Goal: Contribute content: Contribute content

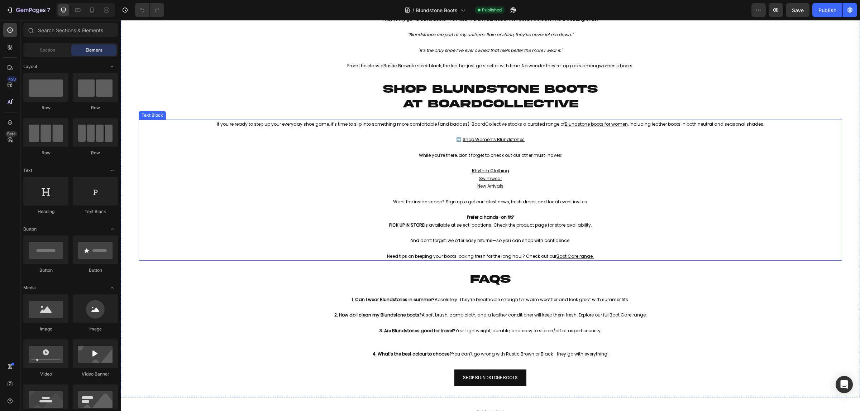
scroll to position [807, 0]
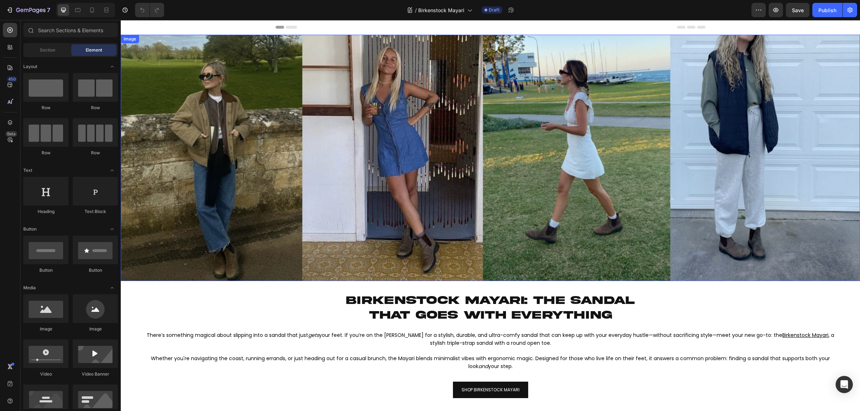
scroll to position [45, 0]
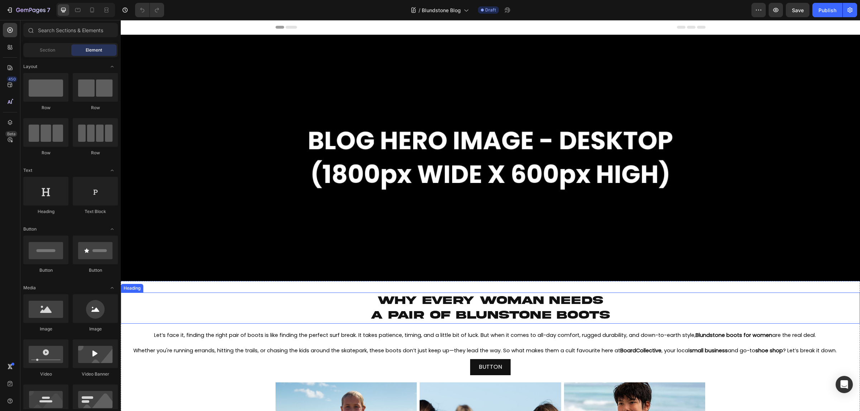
drag, startPoint x: 452, startPoint y: 311, endPoint x: 439, endPoint y: 309, distance: 12.6
click at [452, 311] on span "a pair of blunstone boots" at bounding box center [490, 315] width 239 height 12
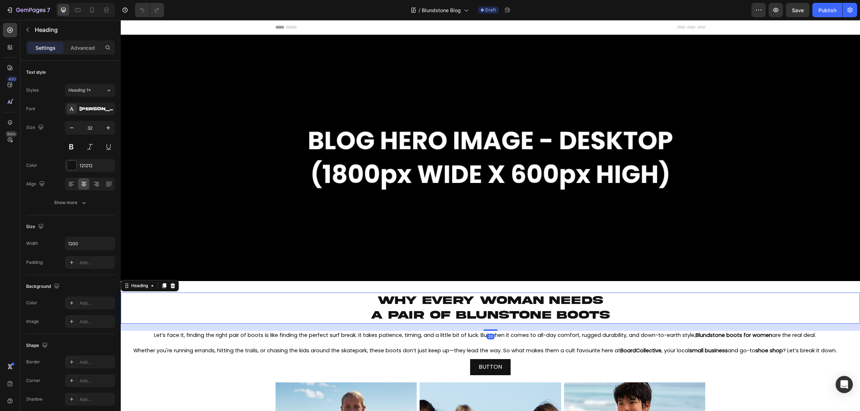
click at [363, 296] on h2 "Why every woman needs a pair of blunstone boots" at bounding box center [491, 308] width 430 height 31
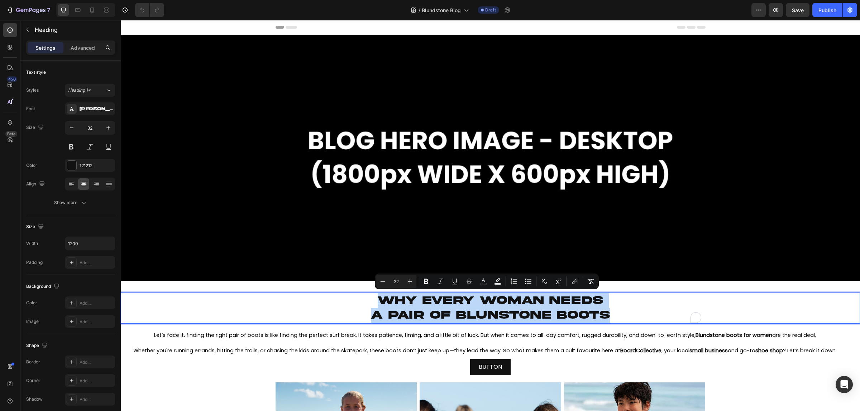
drag, startPoint x: 359, startPoint y: 295, endPoint x: 635, endPoint y: 317, distance: 277.5
click at [635, 317] on p "Why every woman needs a pair of blunstone boots" at bounding box center [490, 308] width 429 height 30
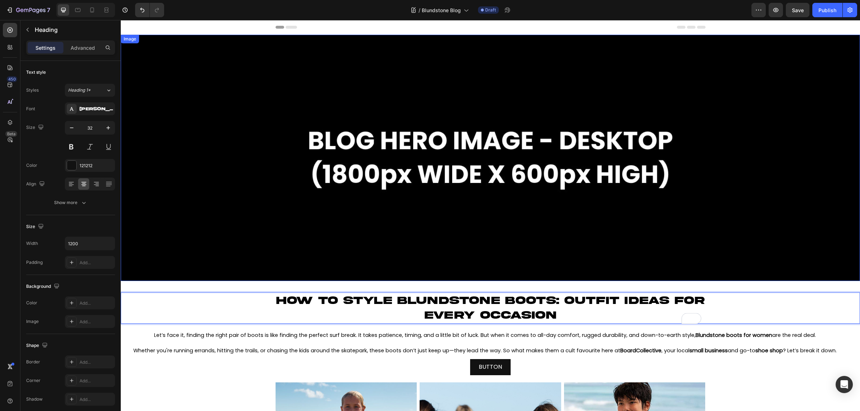
scroll to position [134, 0]
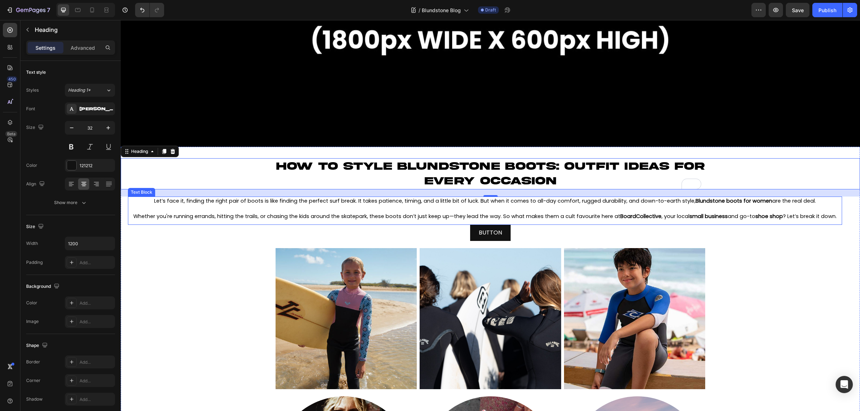
drag, startPoint x: 393, startPoint y: 214, endPoint x: 534, endPoint y: 220, distance: 141.7
click at [393, 214] on span "Whether you're running errands, hitting the trails, or chasing the kids around …" at bounding box center [484, 216] width 703 height 7
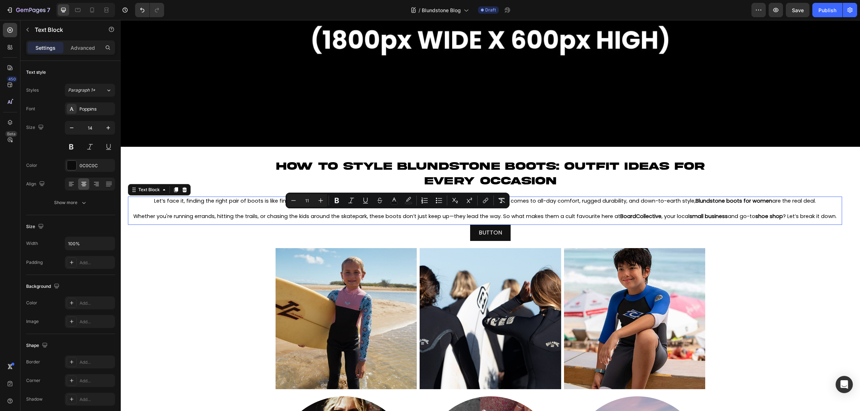
click at [538, 220] on p "Whether you're running errands, hitting the trails, or chasing the kids around …" at bounding box center [485, 217] width 713 height 8
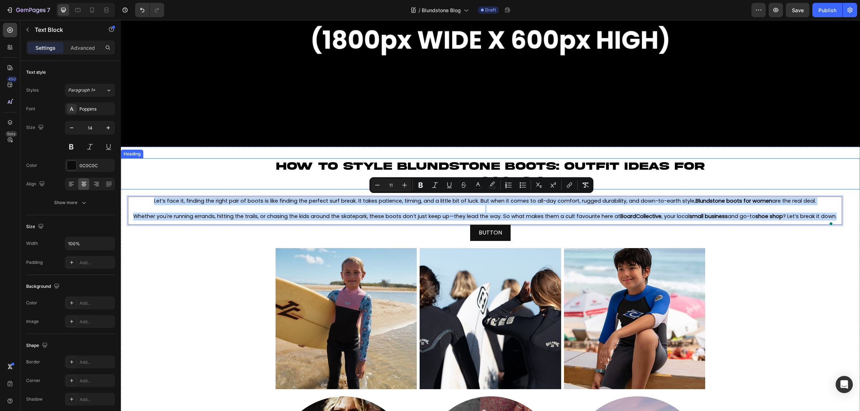
drag, startPoint x: 511, startPoint y: 221, endPoint x: 121, endPoint y: 185, distance: 391.6
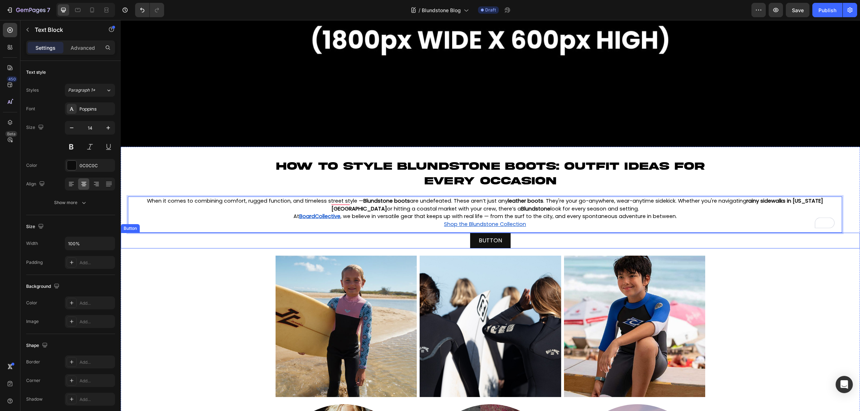
drag, startPoint x: 273, startPoint y: 214, endPoint x: 597, endPoint y: 243, distance: 325.6
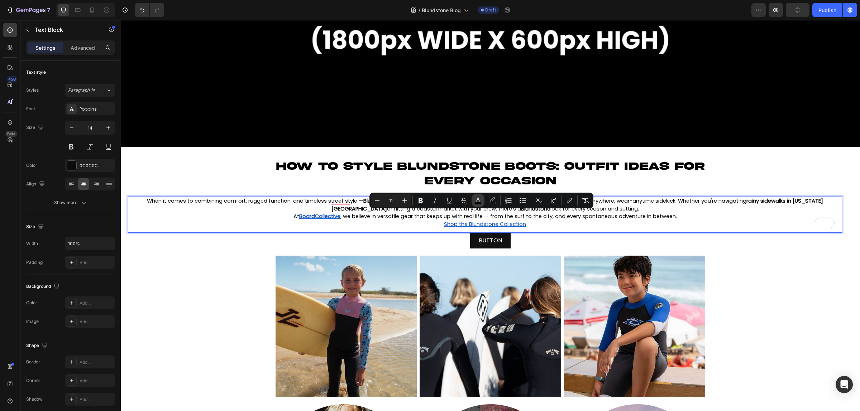
click at [475, 199] on icon "Editor contextual toolbar" at bounding box center [477, 200] width 7 height 7
type input "000000"
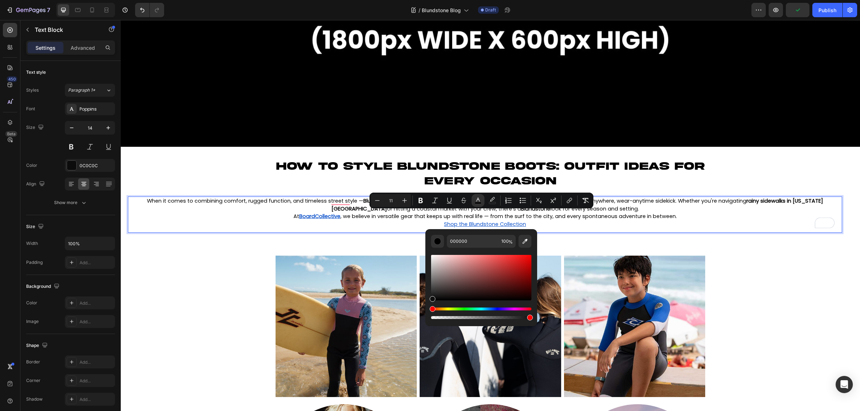
click at [431, 298] on div "Editor contextual toolbar" at bounding box center [433, 299] width 6 height 6
type input "0F0F0F"
click at [676, 205] on p "When it comes to combining comfort, rugged function, and timeless street style …" at bounding box center [485, 204] width 713 height 15
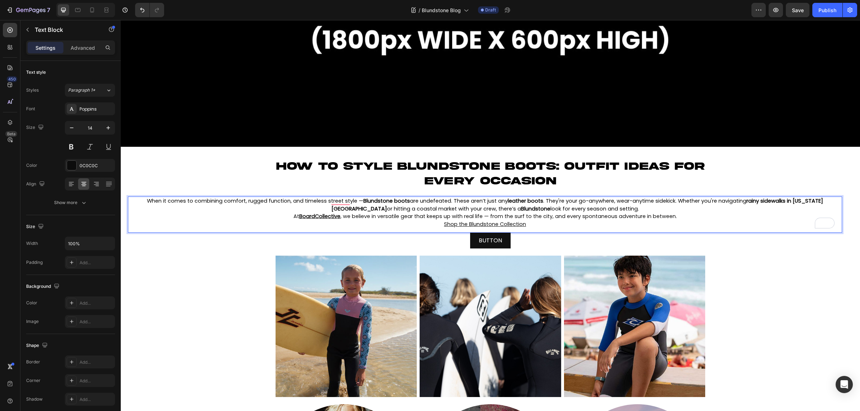
drag, startPoint x: 551, startPoint y: 219, endPoint x: 544, endPoint y: 225, distance: 9.2
click at [545, 224] on p "Shop the Blundstone Collection" at bounding box center [485, 225] width 713 height 8
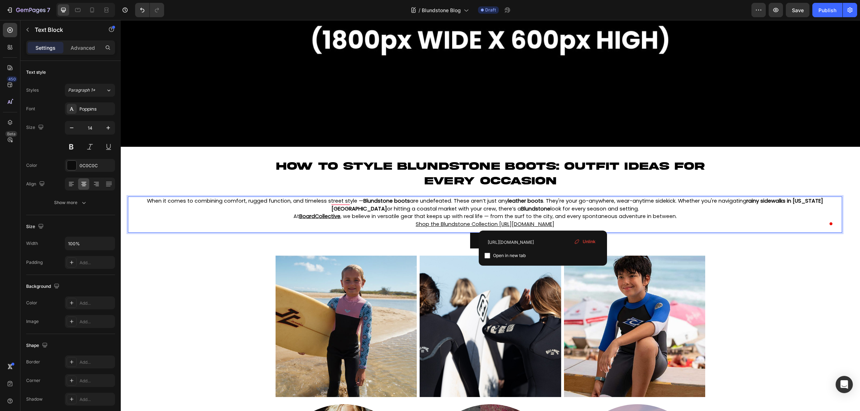
drag, startPoint x: 543, startPoint y: 225, endPoint x: 251, endPoint y: 195, distance: 293.6
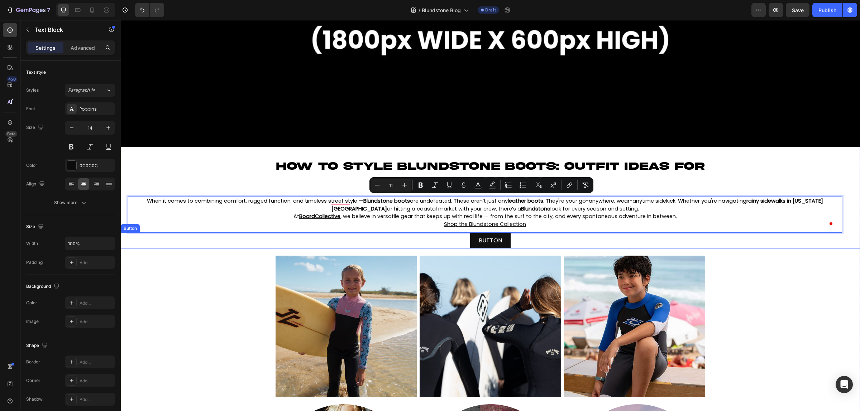
drag, startPoint x: 136, startPoint y: 201, endPoint x: 560, endPoint y: 243, distance: 426.0
click at [719, 167] on div "⁠⁠⁠⁠⁠⁠⁠ How to Style Blundstone Boots: Outfit Ideas for Every Occasion" at bounding box center [490, 173] width 739 height 31
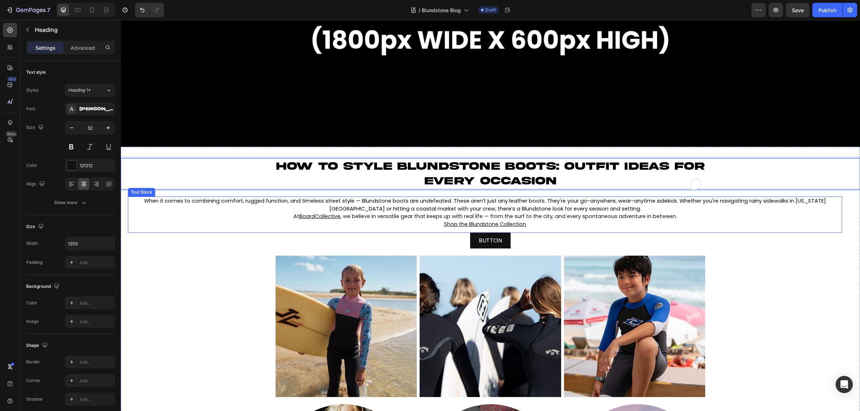
click at [641, 222] on p "Shop the Blundstone Collection" at bounding box center [485, 225] width 713 height 8
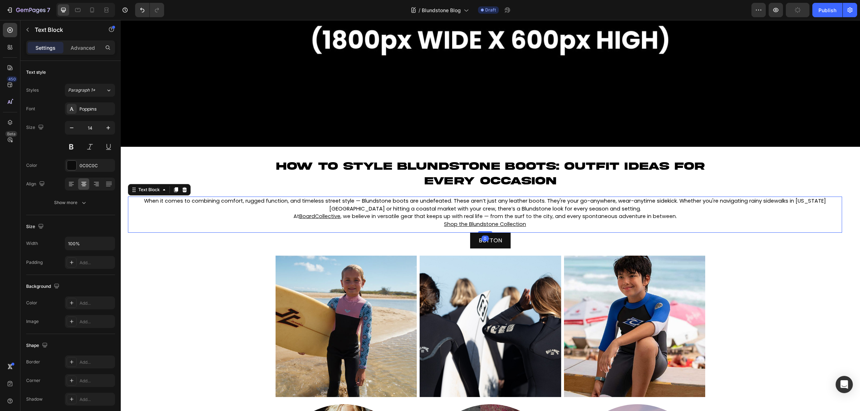
scroll to position [179, 0]
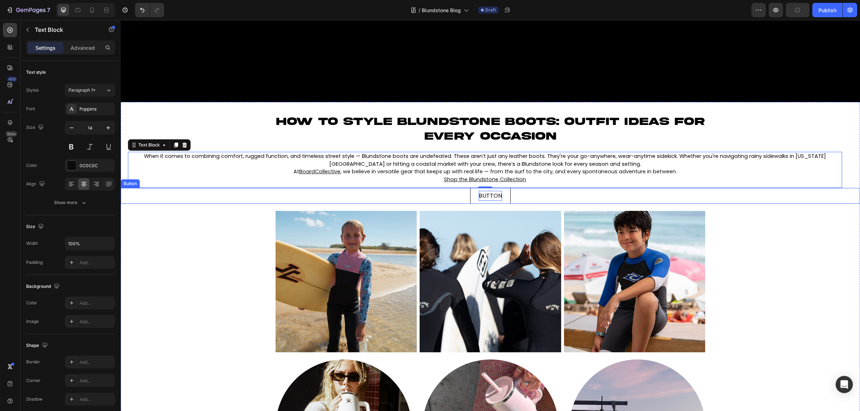
click at [492, 195] on span "BUTTON" at bounding box center [490, 196] width 23 height 8
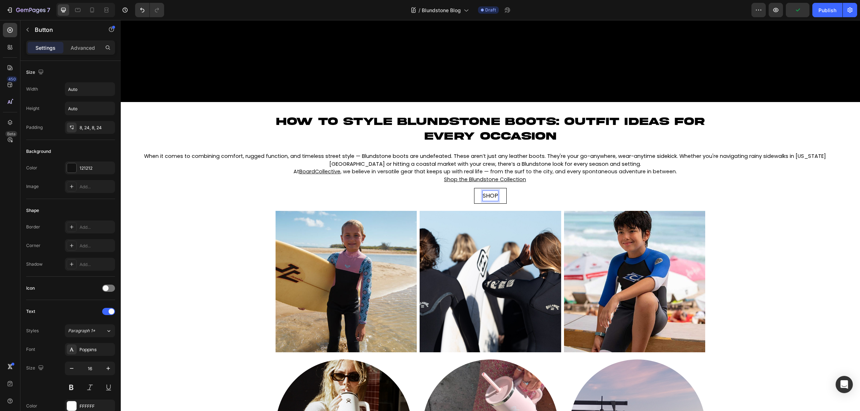
click at [474, 188] on button "SHOP" at bounding box center [490, 196] width 33 height 16
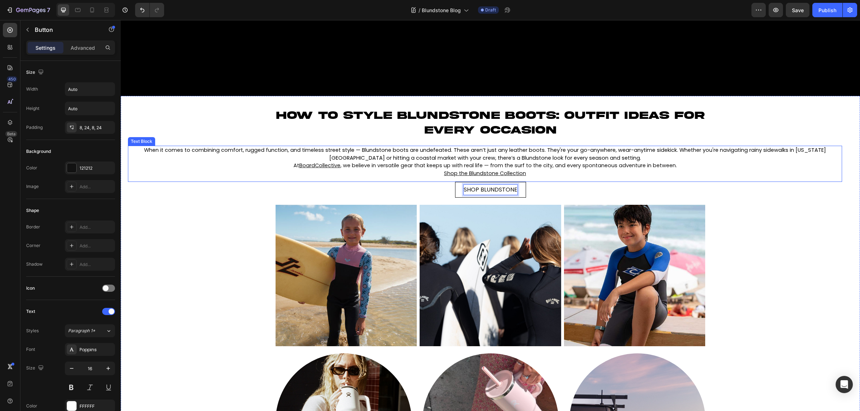
scroll to position [224, 0]
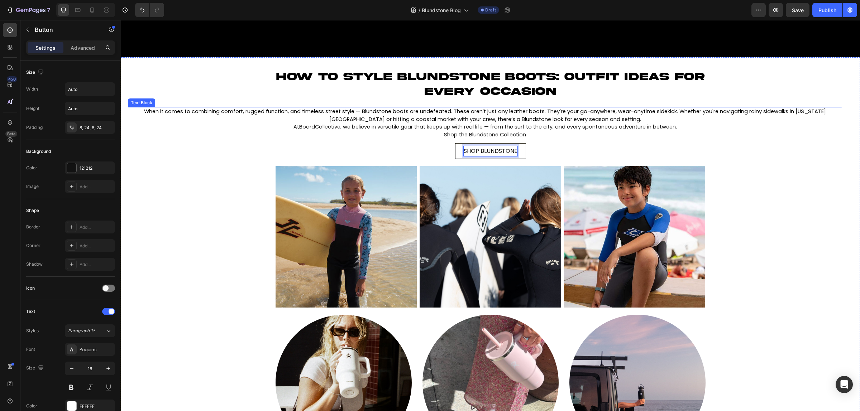
click at [610, 120] on p "When it comes to combining comfort, rugged function, and timeless street style …" at bounding box center [485, 115] width 713 height 15
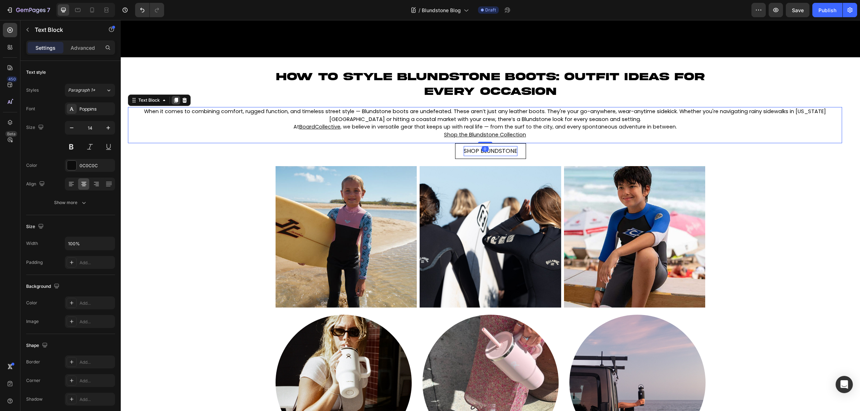
click at [175, 98] on icon at bounding box center [176, 100] width 4 height 5
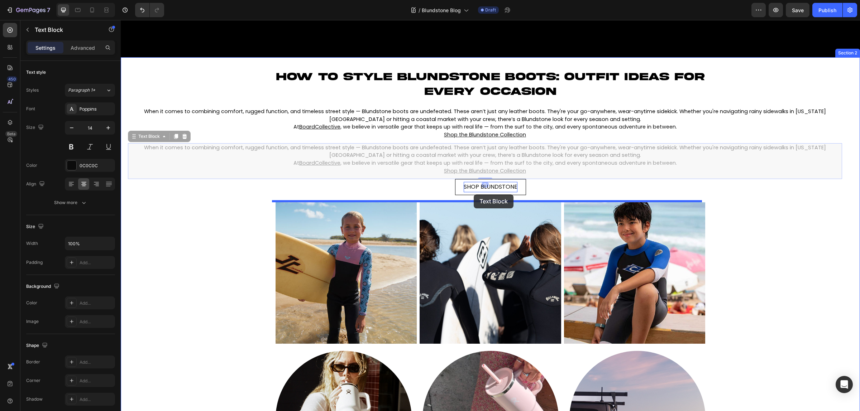
drag, startPoint x: 133, startPoint y: 138, endPoint x: 474, endPoint y: 195, distance: 345.8
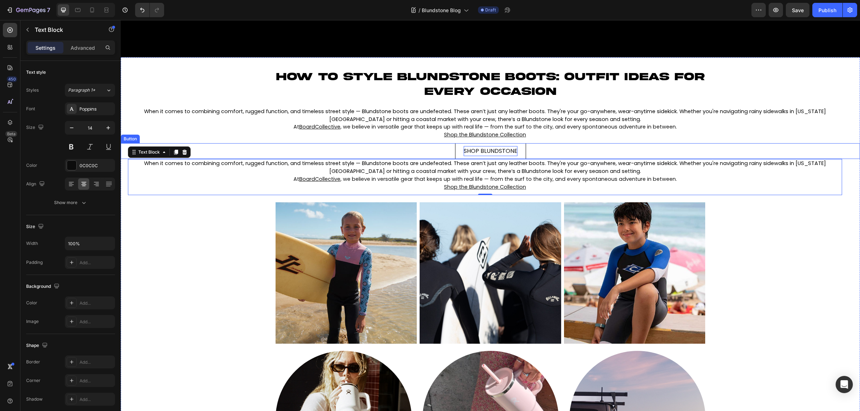
click at [439, 144] on div "SHOP BLUNDSTONE Button" at bounding box center [490, 151] width 739 height 16
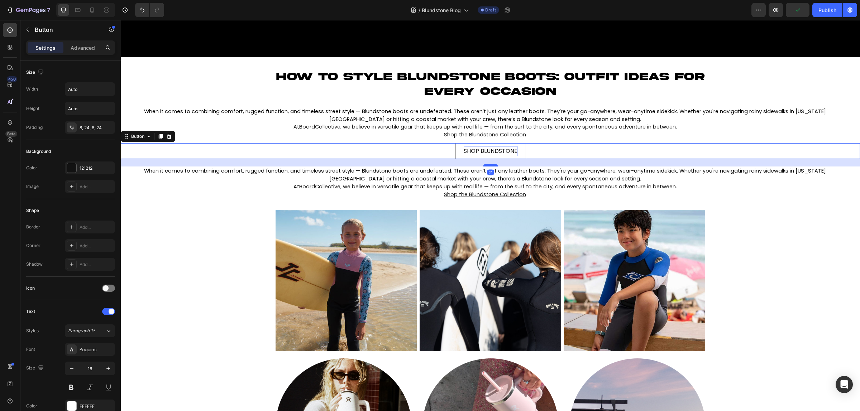
drag, startPoint x: 484, startPoint y: 156, endPoint x: 489, endPoint y: 164, distance: 9.0
click at [489, 164] on div at bounding box center [490, 165] width 14 height 2
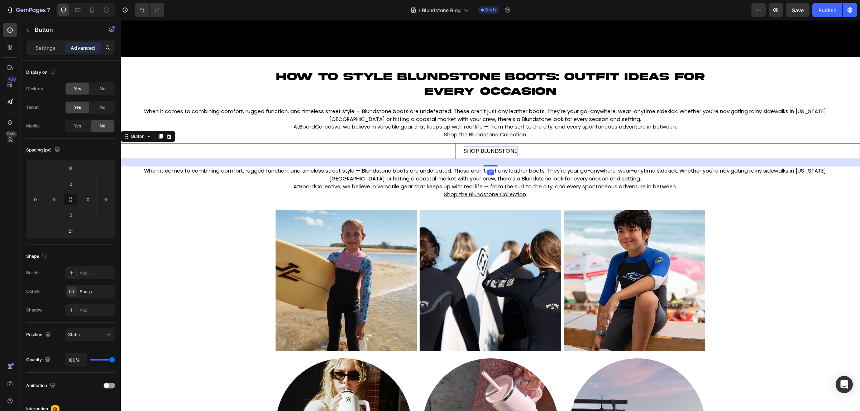
click at [563, 152] on div "SHOP BLUNDSTONE Button 21" at bounding box center [490, 151] width 739 height 16
click at [527, 134] on p "Shop the Blundstone Collection" at bounding box center [485, 135] width 713 height 8
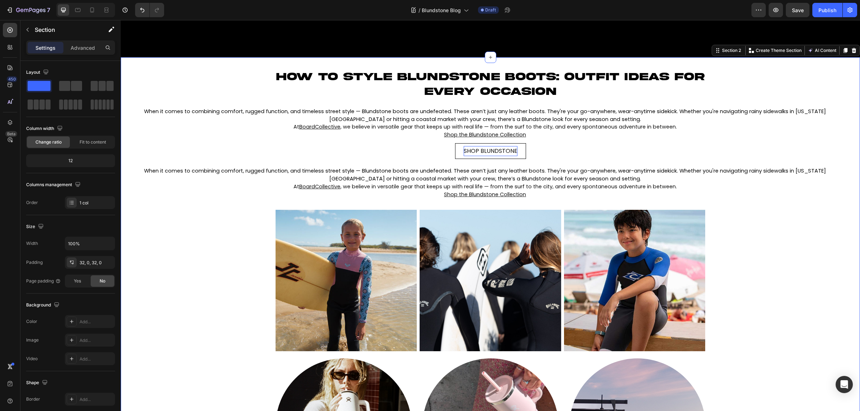
click at [551, 178] on span "When it comes to combining comfort, rugged function, and timeless street style …" at bounding box center [485, 174] width 682 height 15
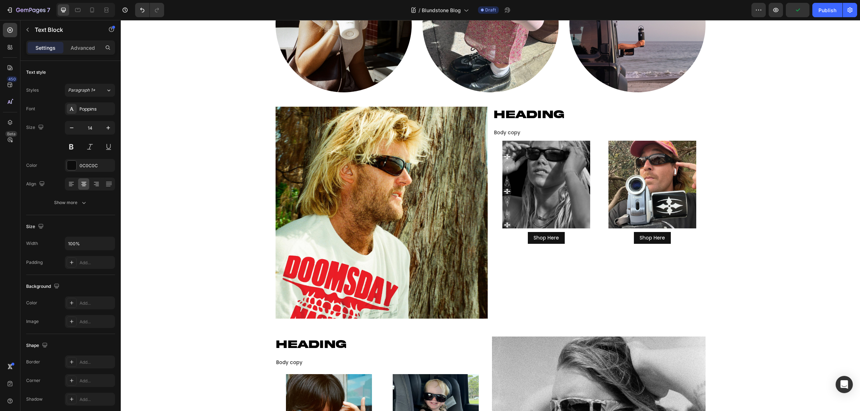
scroll to position [582, 0]
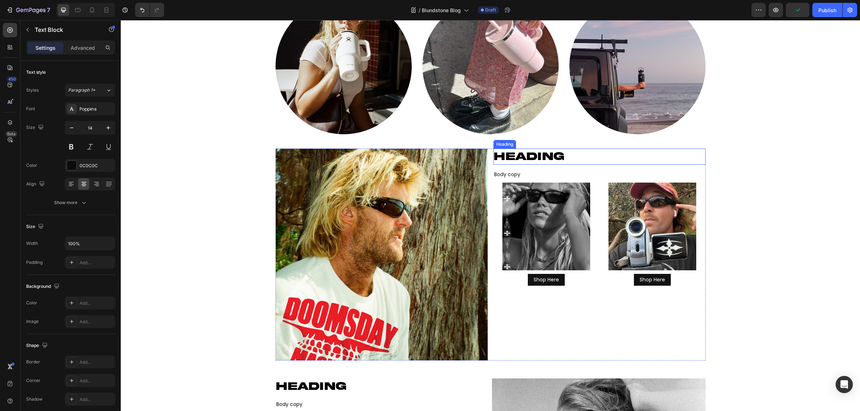
click at [546, 154] on strong "HEADING" at bounding box center [529, 156] width 70 height 12
click at [534, 143] on icon at bounding box center [537, 142] width 6 height 6
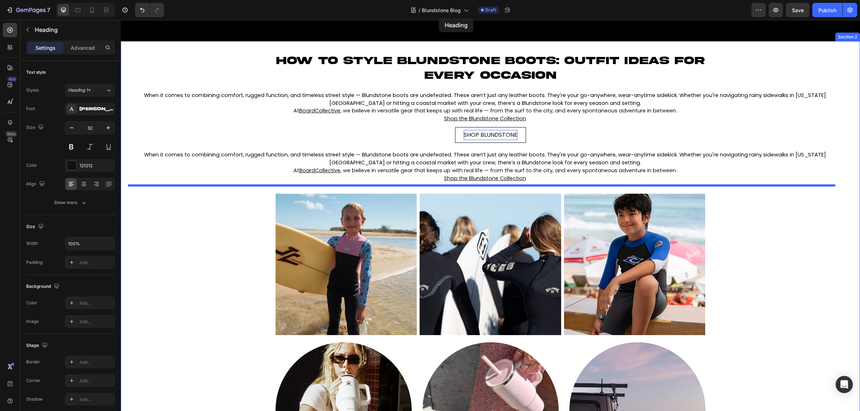
scroll to position [137, 0]
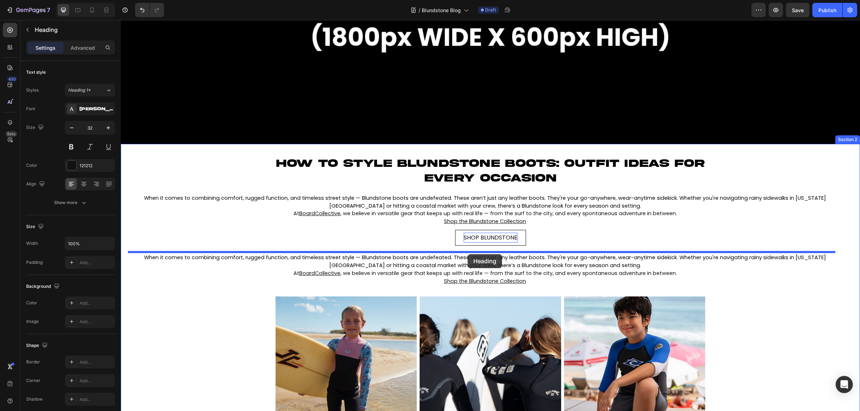
drag, startPoint x: 496, startPoint y: 253, endPoint x: 468, endPoint y: 254, distance: 28.7
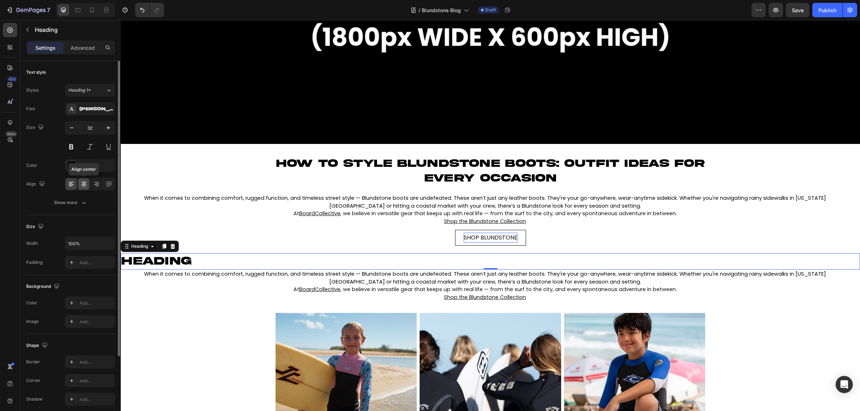
click at [85, 185] on icon at bounding box center [83, 185] width 5 height 1
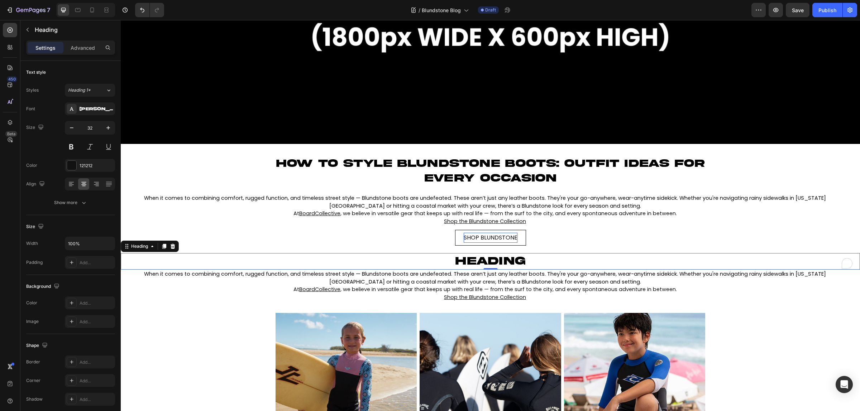
click at [478, 256] on strong "HEADING" at bounding box center [490, 261] width 70 height 12
click at [506, 260] on strong "HEADING" at bounding box center [490, 261] width 70 height 12
click at [534, 261] on p "HEADING" at bounding box center [490, 261] width 738 height 15
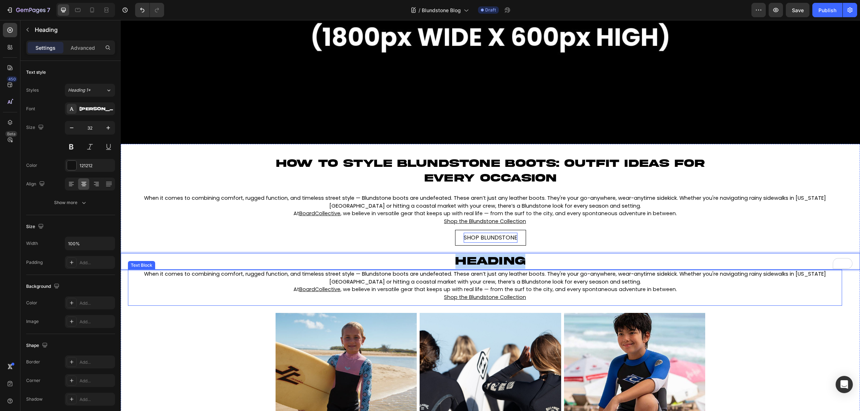
drag, startPoint x: 534, startPoint y: 261, endPoint x: 407, endPoint y: 270, distance: 126.8
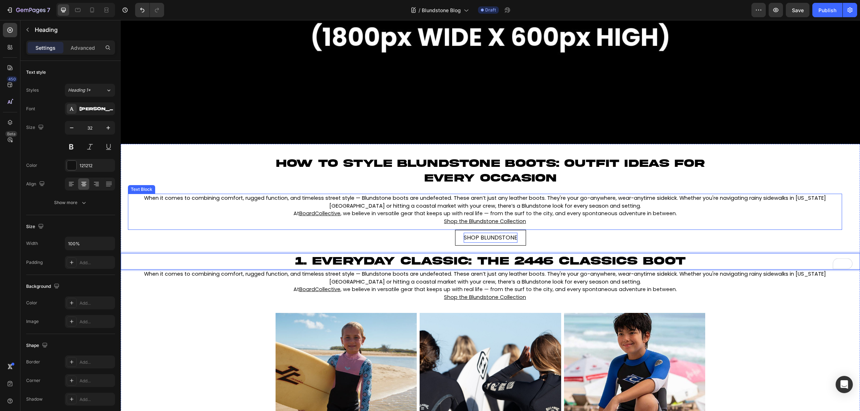
click at [637, 223] on p "Shop the Blundstone Collection" at bounding box center [485, 222] width 713 height 8
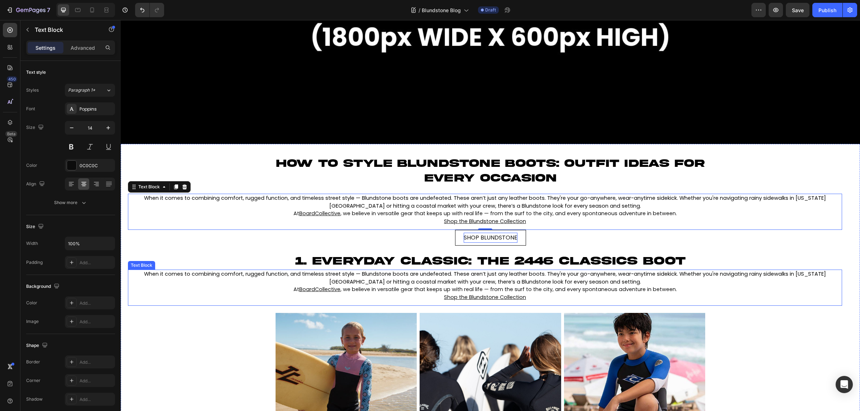
click at [543, 273] on span "When it comes to combining comfort, rugged function, and timeless street style …" at bounding box center [485, 278] width 682 height 15
click at [144, 272] on span "When it comes to combining comfort, rugged function, and timeless street style …" at bounding box center [485, 278] width 682 height 15
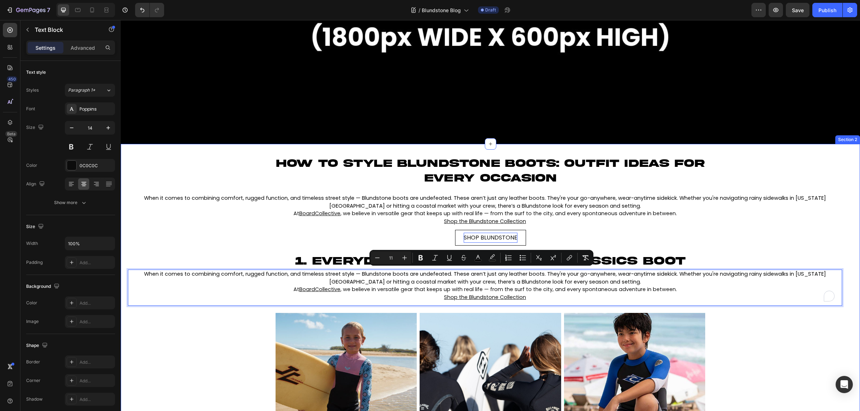
drag, startPoint x: 133, startPoint y: 272, endPoint x: 538, endPoint y: 305, distance: 406.2
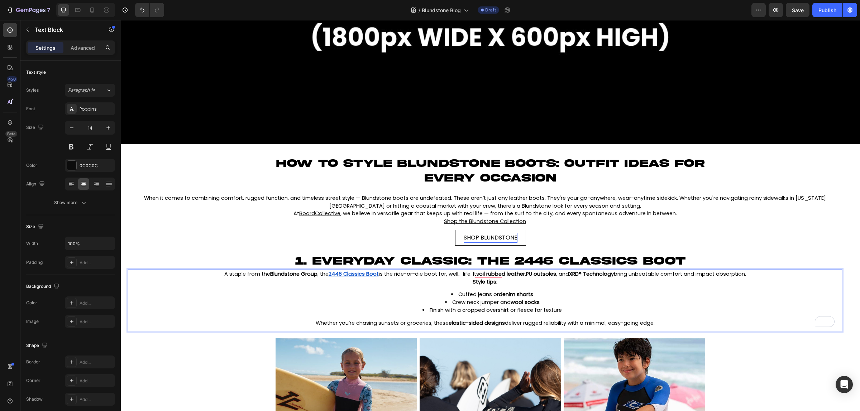
click at [346, 291] on li "Cuffed jeans or denim shorts" at bounding box center [492, 295] width 698 height 8
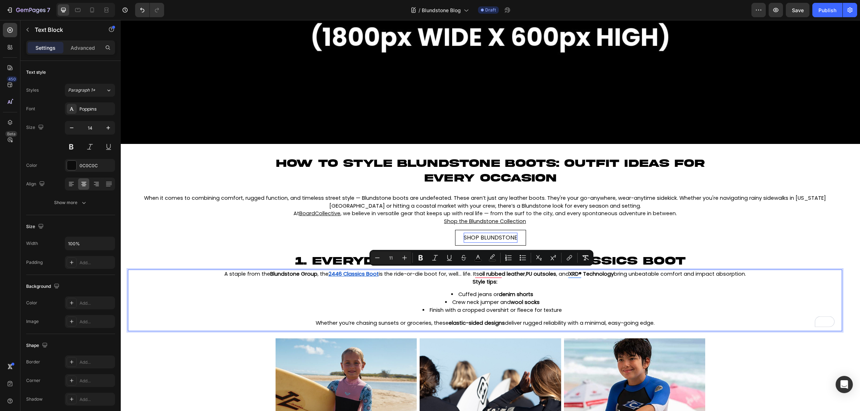
drag, startPoint x: 208, startPoint y: 273, endPoint x: 660, endPoint y: 329, distance: 455.6
click at [660, 329] on div "A staple from the Blundstone Group , the 2446 Classics Boot is the ride-or-die …" at bounding box center [485, 301] width 714 height 62
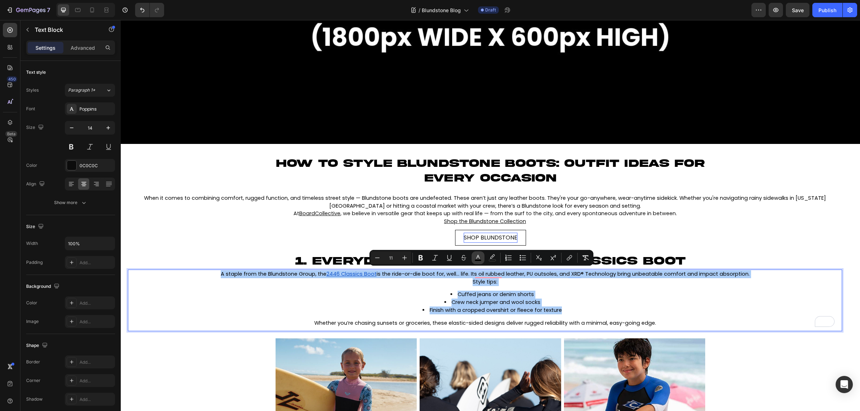
click at [477, 256] on icon "Editor contextual toolbar" at bounding box center [478, 257] width 4 height 4
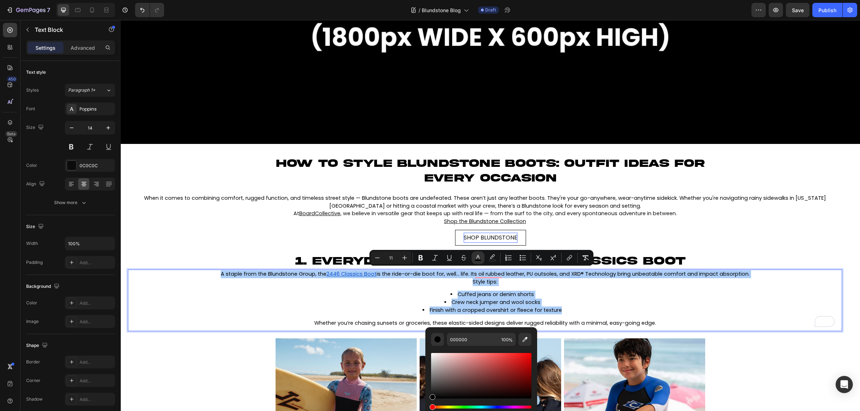
click at [429, 396] on div "000000 100 %" at bounding box center [481, 373] width 112 height 91
click at [435, 397] on div "Editor contextual toolbar" at bounding box center [433, 398] width 6 height 6
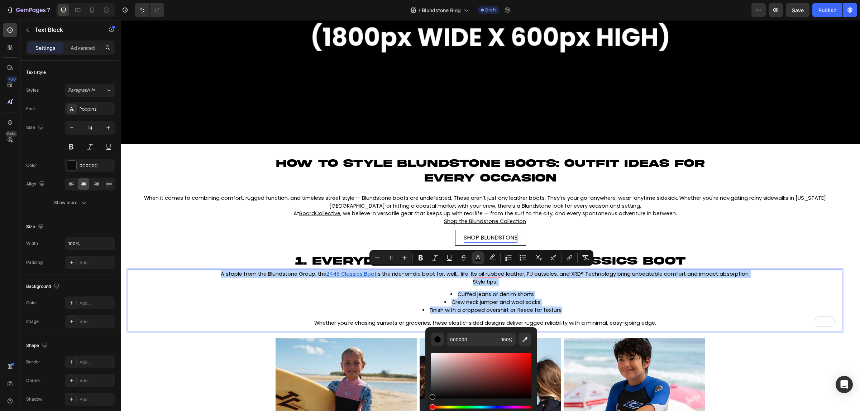
type input "0C0C0C"
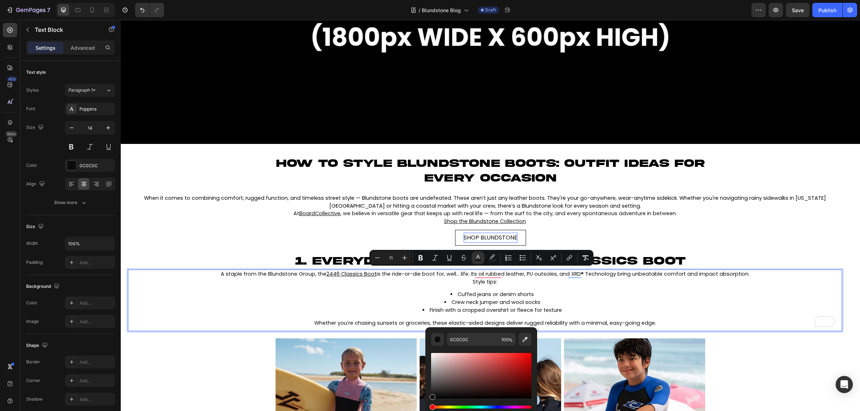
click at [368, 312] on li "Finish with a cropped overshirt or fleece for texture" at bounding box center [492, 311] width 698 height 8
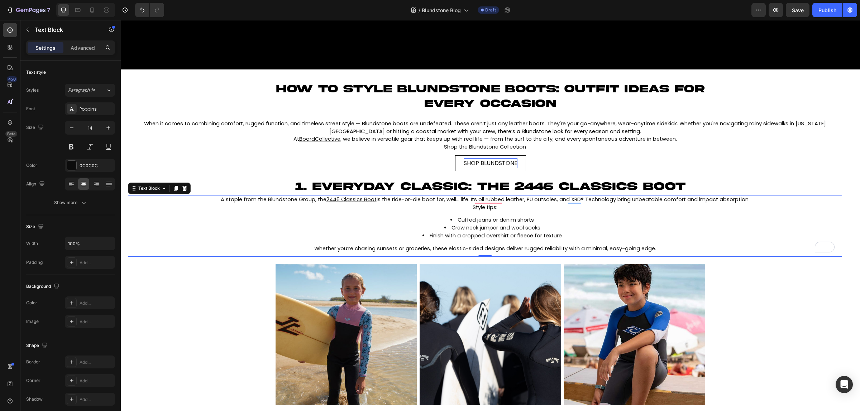
scroll to position [227, 0]
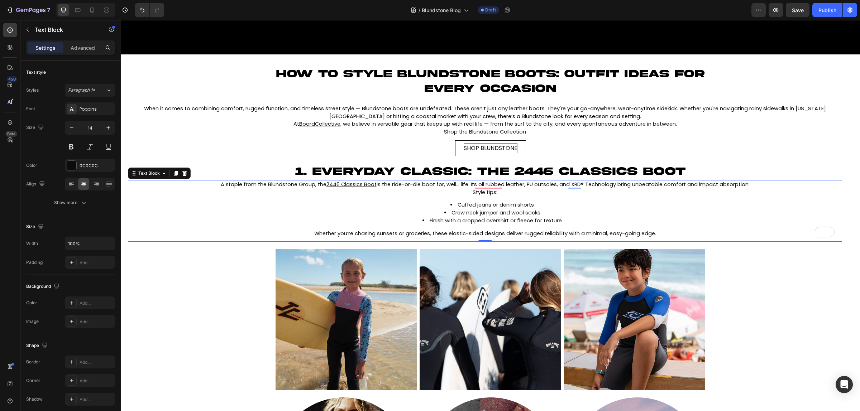
drag, startPoint x: 357, startPoint y: 168, endPoint x: 332, endPoint y: 166, distance: 24.4
click at [357, 168] on strong "1. Everyday Classic: The 2446 Classics Boot" at bounding box center [490, 172] width 390 height 12
click at [161, 156] on div at bounding box center [164, 157] width 9 height 9
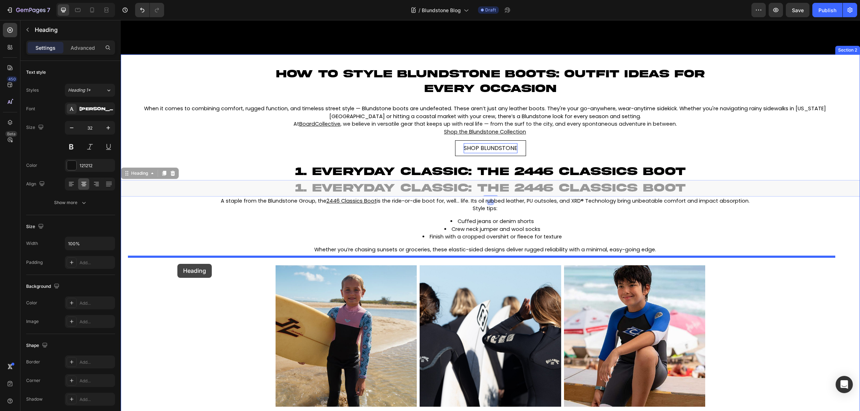
drag, startPoint x: 126, startPoint y: 172, endPoint x: 177, endPoint y: 264, distance: 105.6
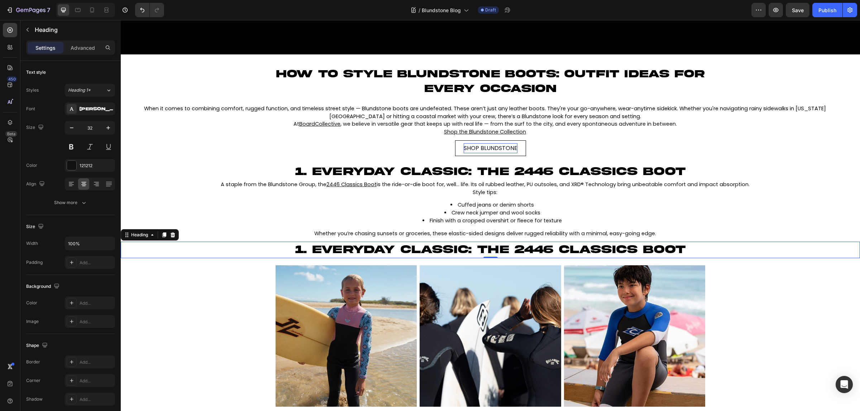
click at [329, 248] on strong "1. Everyday Classic: The 2446 Classics Boot" at bounding box center [490, 250] width 390 height 12
click at [289, 247] on p "1. Everyday Classic: The 2446 Classics Boot" at bounding box center [490, 250] width 738 height 15
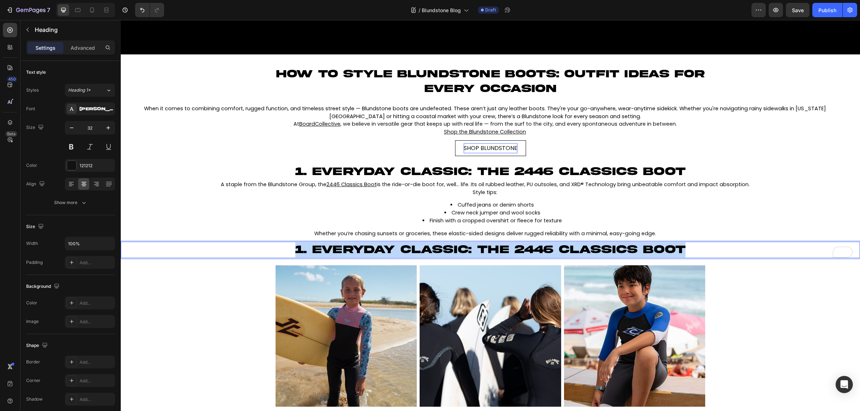
drag, startPoint x: 275, startPoint y: 247, endPoint x: 687, endPoint y: 255, distance: 412.2
click at [687, 255] on p "1. Everyday Classic: The 2446 Classics Boot" at bounding box center [490, 250] width 738 height 15
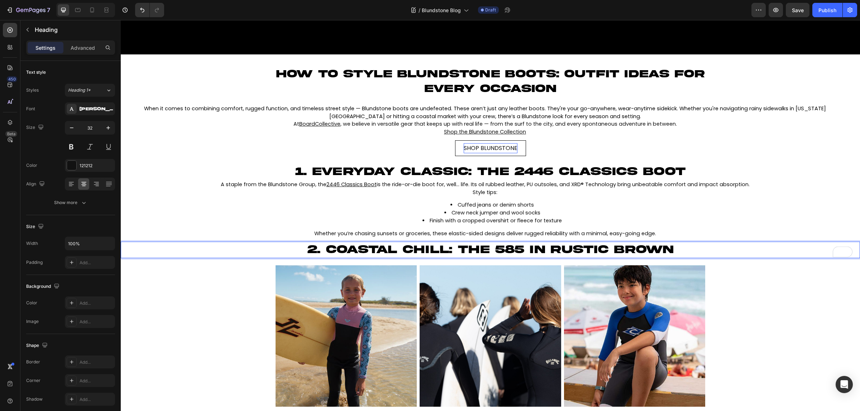
click at [353, 205] on li "Cuffed jeans or denim shorts" at bounding box center [492, 205] width 698 height 8
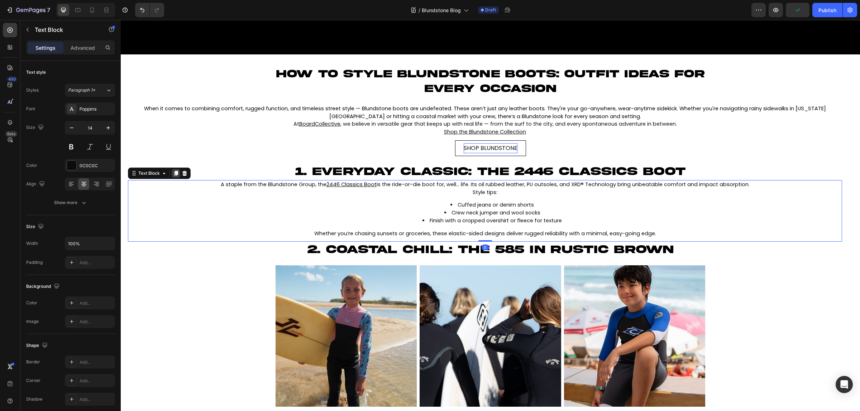
click at [173, 171] on icon at bounding box center [176, 174] width 6 height 6
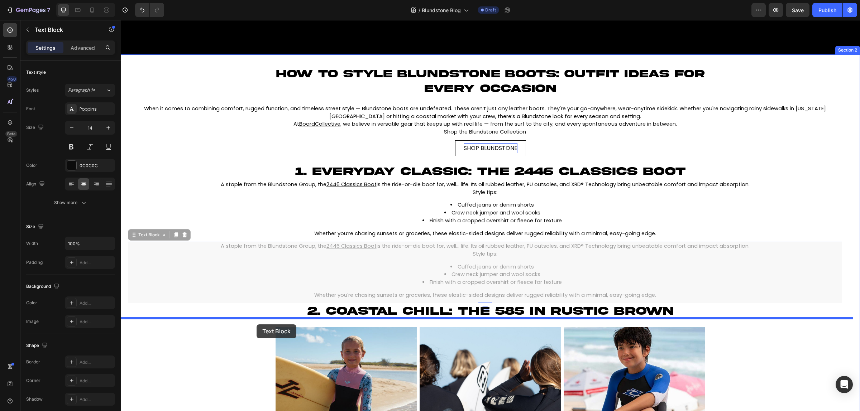
drag, startPoint x: 132, startPoint y: 237, endPoint x: 257, endPoint y: 325, distance: 152.8
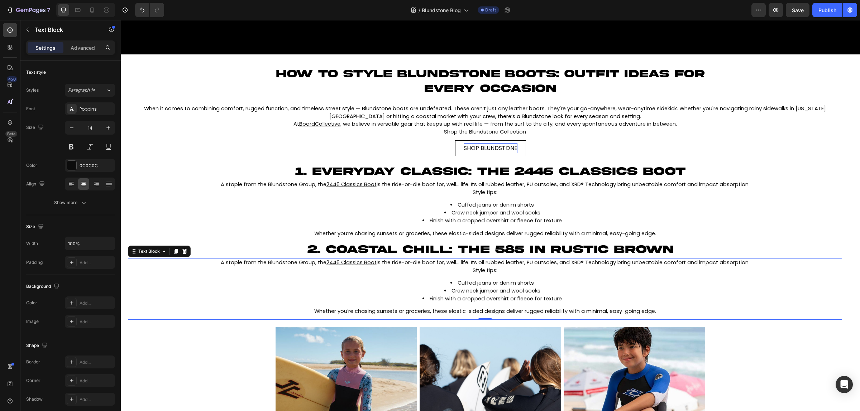
click at [218, 272] on p "Style tips:" at bounding box center [485, 271] width 713 height 8
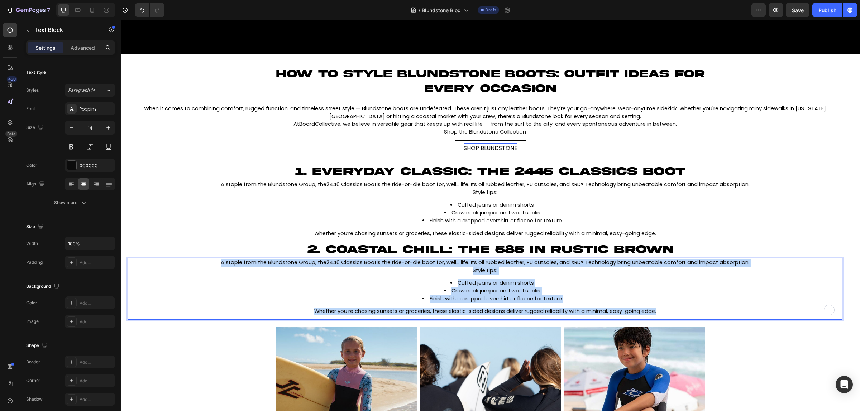
drag, startPoint x: 201, startPoint y: 261, endPoint x: 689, endPoint y: 309, distance: 490.4
click at [689, 309] on div "A staple from the Blundstone Group, the 2446 Classics Boot is the ride-or-die b…" at bounding box center [485, 287] width 714 height 58
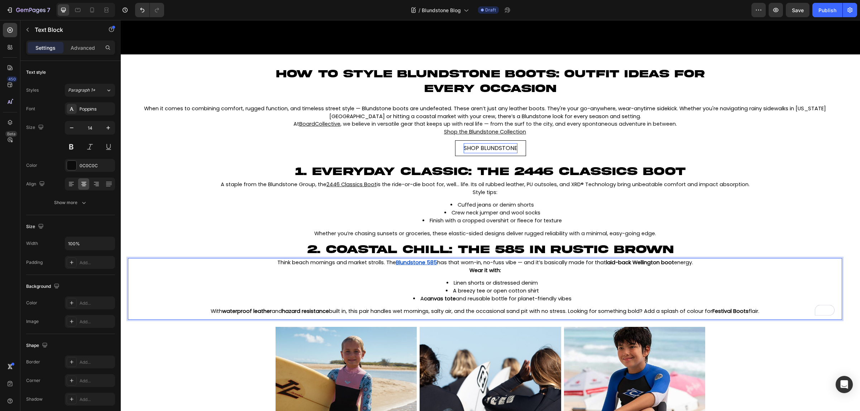
click at [397, 283] on li "Linen shorts or distressed denim" at bounding box center [492, 283] width 698 height 8
drag, startPoint x: 251, startPoint y: 259, endPoint x: 778, endPoint y: 307, distance: 529.0
click at [778, 307] on div "Think beach mornings and market strolls. The Blundstone 585 has that worn-in, n…" at bounding box center [485, 287] width 714 height 58
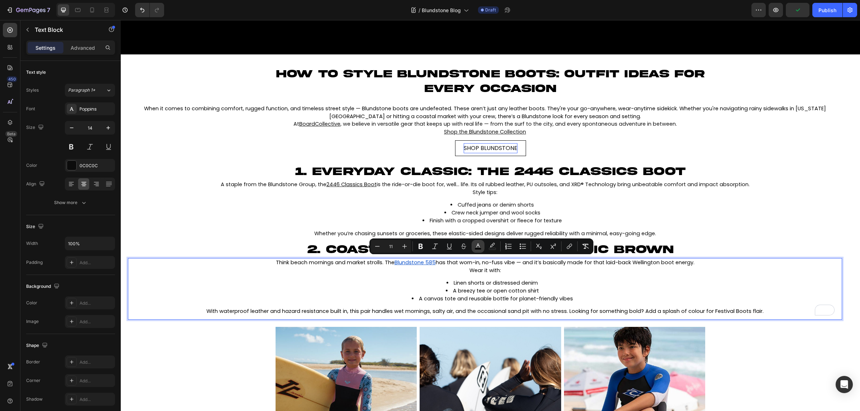
click at [475, 248] on rect "Editor contextual toolbar" at bounding box center [478, 249] width 7 height 2
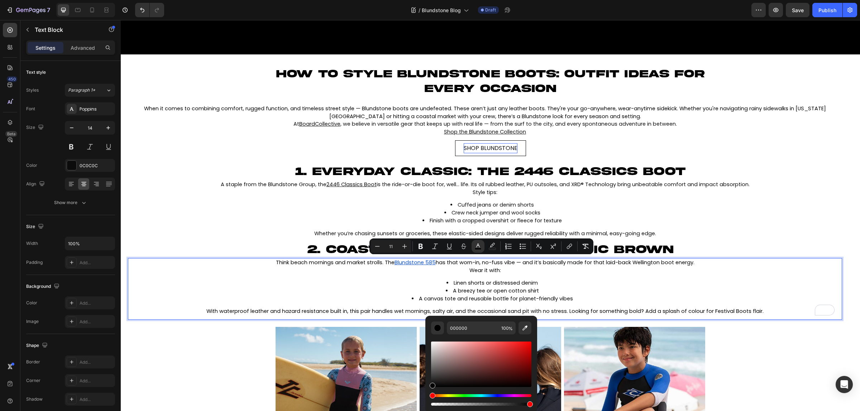
click at [432, 386] on div "Editor contextual toolbar" at bounding box center [433, 386] width 6 height 6
type input "050505"
click at [379, 279] on li "Linen shorts or distressed denim" at bounding box center [492, 283] width 698 height 8
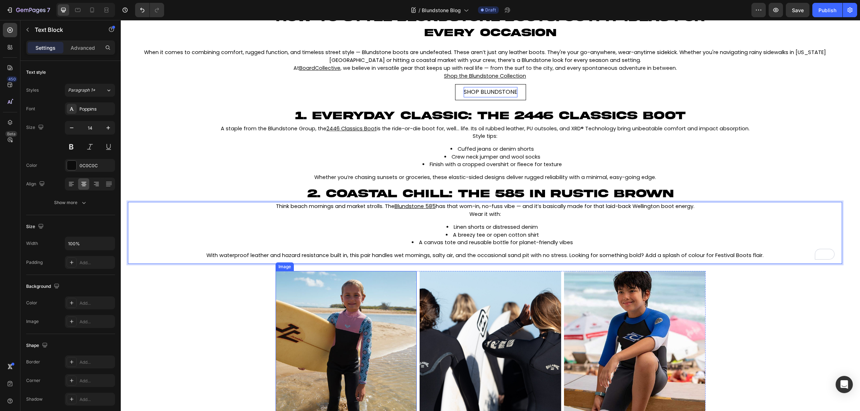
scroll to position [272, 0]
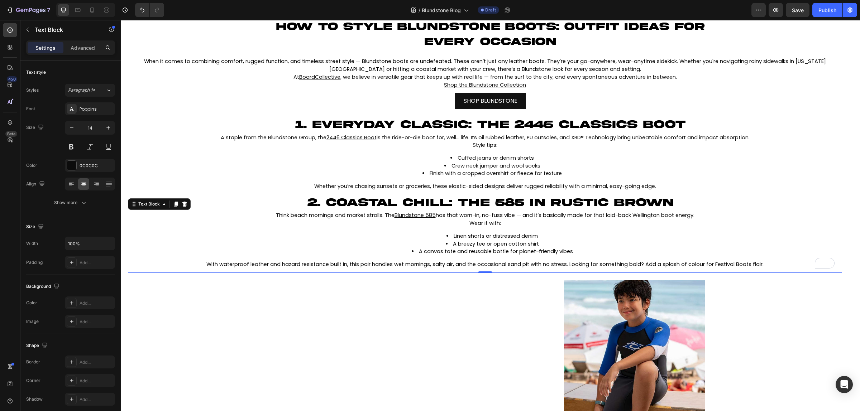
scroll to position [406, 0]
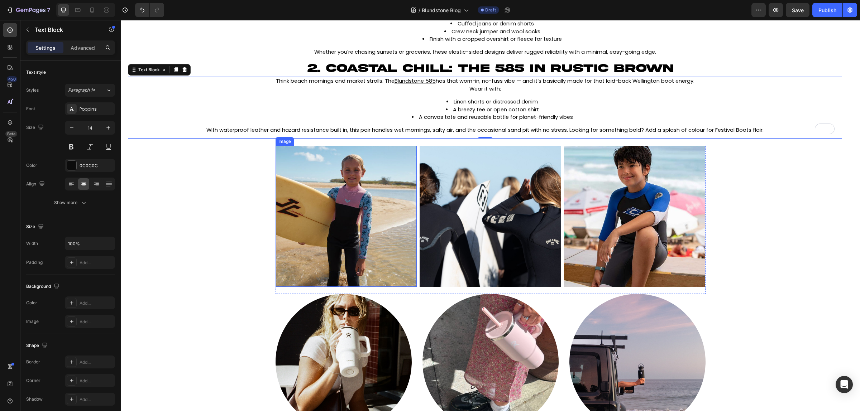
click at [315, 238] on img at bounding box center [347, 217] width 142 height 142
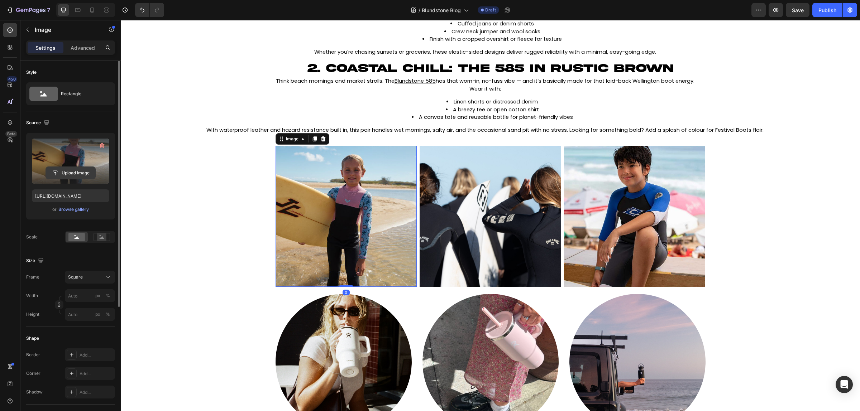
click at [78, 170] on input "file" at bounding box center [70, 173] width 49 height 12
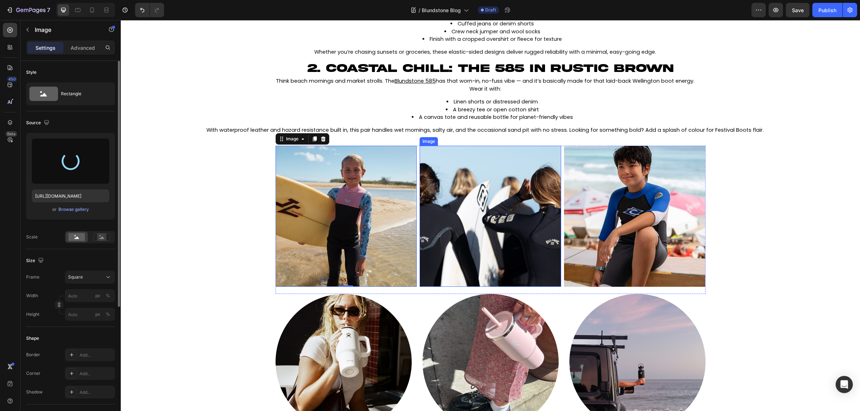
type input "https://cdn.shopify.com/s/files/1/0519/0690/4261/files/gempages_533141052173845…"
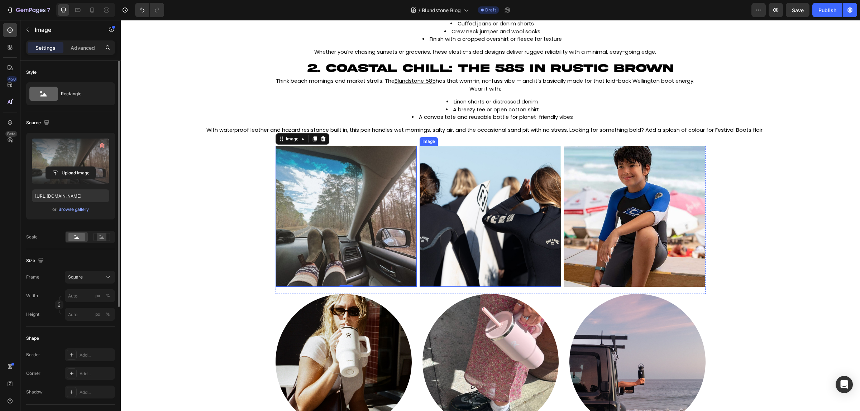
click at [531, 218] on img at bounding box center [491, 217] width 142 height 142
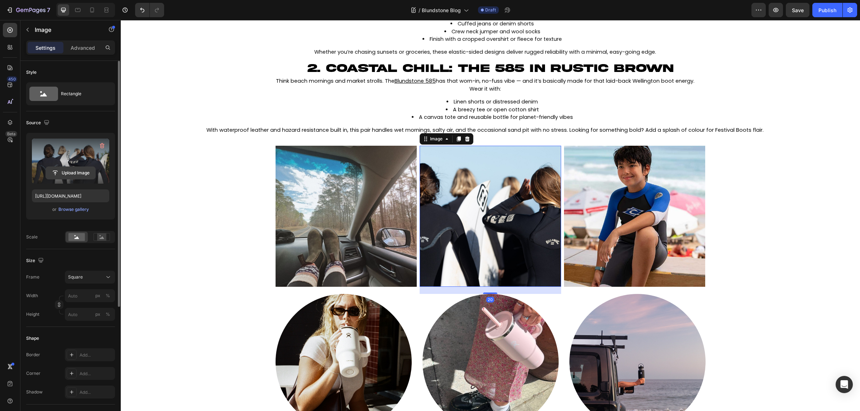
click at [75, 169] on input "file" at bounding box center [70, 173] width 49 height 12
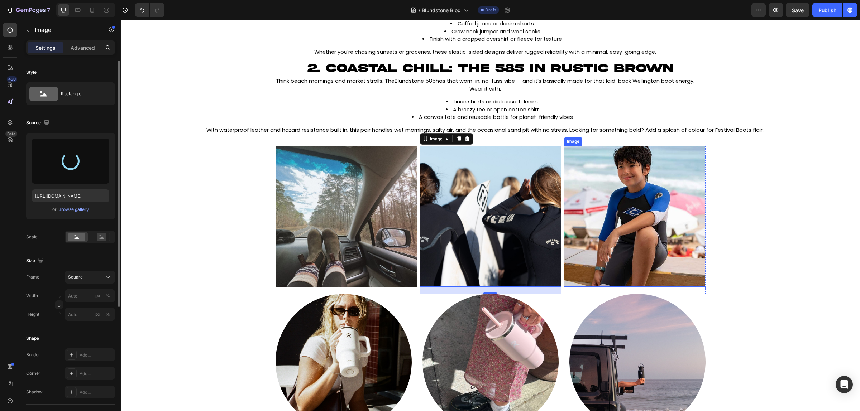
type input "https://cdn.shopify.com/s/files/1/0519/0690/4261/files/gempages_533141052173845…"
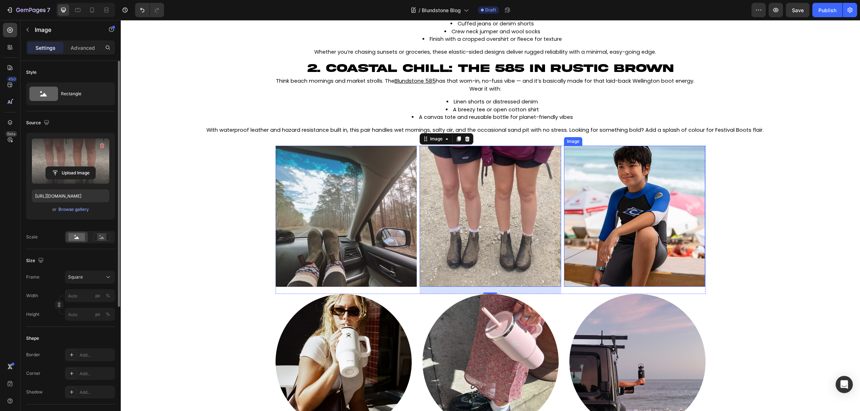
click at [626, 226] on img at bounding box center [635, 217] width 142 height 142
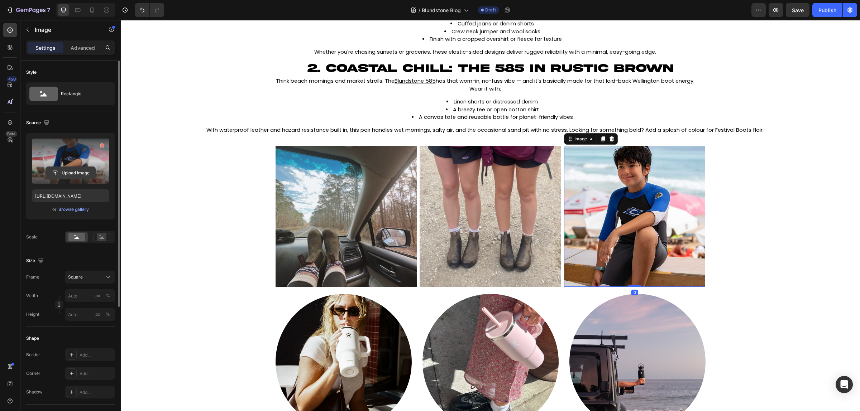
click at [89, 173] on input "file" at bounding box center [70, 173] width 49 height 12
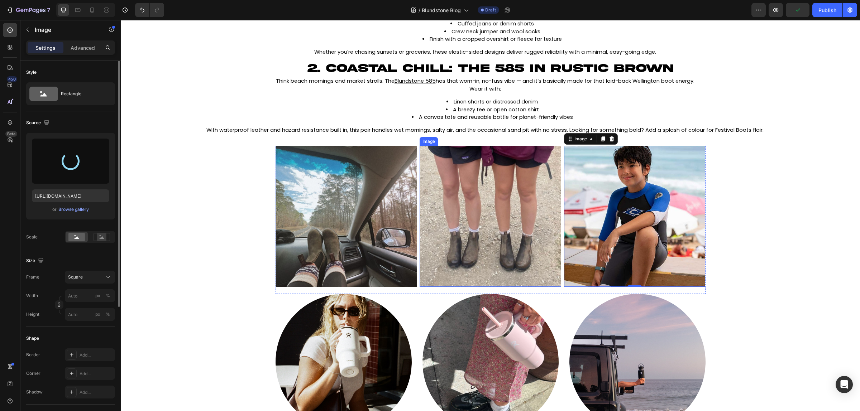
type input "https://cdn.shopify.com/s/files/1/0519/0690/4261/files/gempages_533141052173845…"
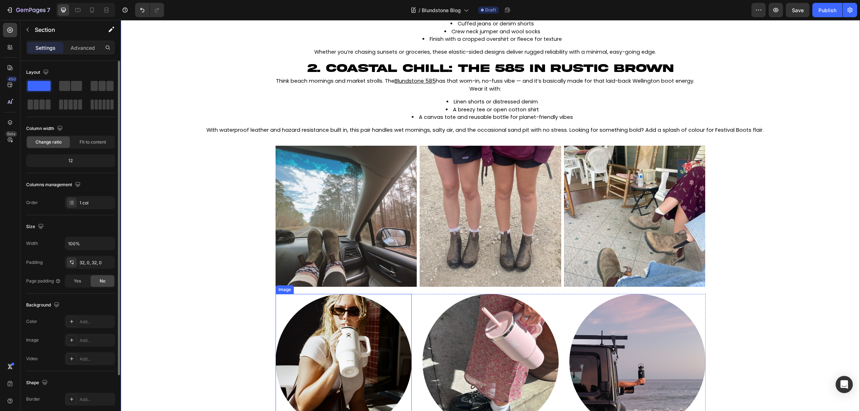
scroll to position [585, 0]
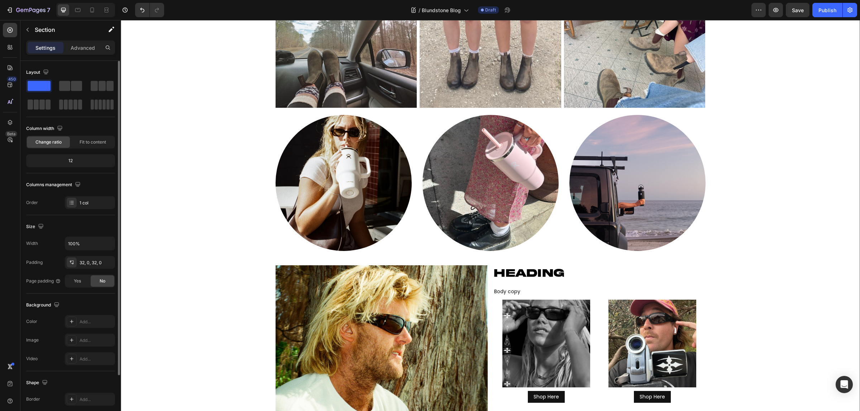
click at [717, 231] on div "⁠⁠⁠⁠⁠⁠⁠ How to Style Blundstone Boots: Outfit Ideas for Every Occasion Heading …" at bounding box center [490, 250] width 739 height 1091
click at [690, 246] on link at bounding box center [637, 183] width 136 height 136
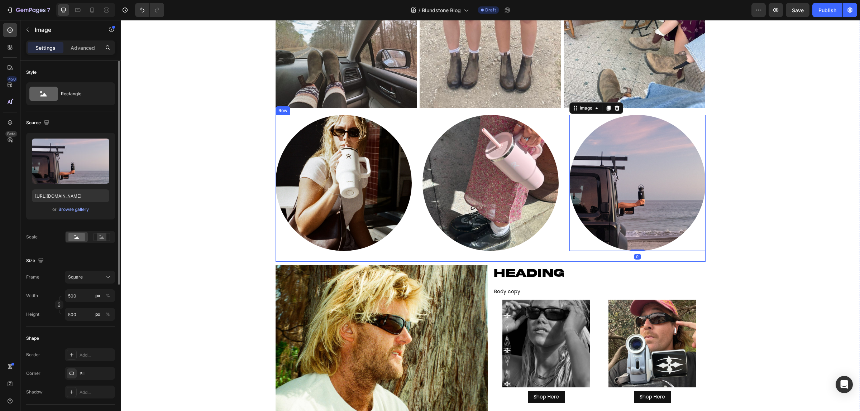
click at [552, 260] on div "Image" at bounding box center [490, 188] width 136 height 147
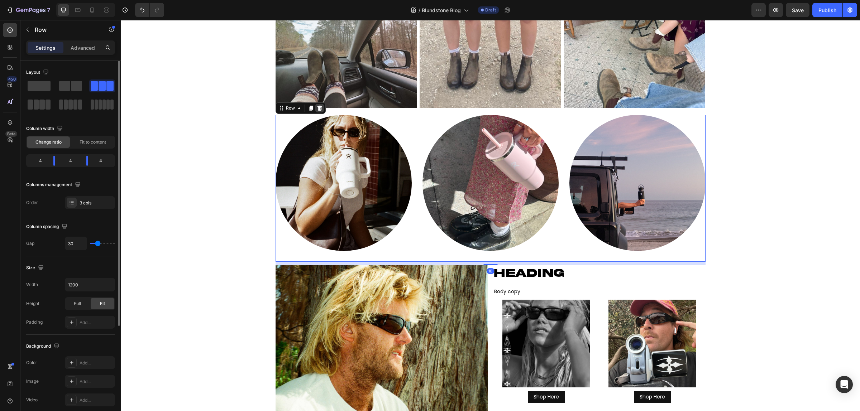
click at [317, 108] on icon at bounding box center [319, 108] width 5 height 5
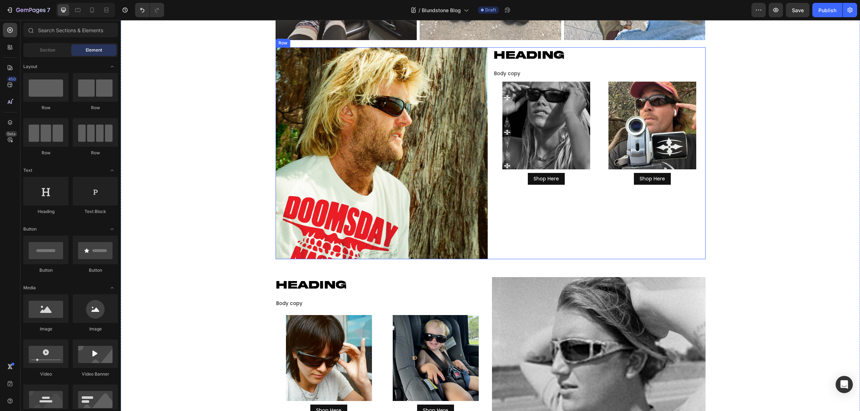
scroll to position [720, 0]
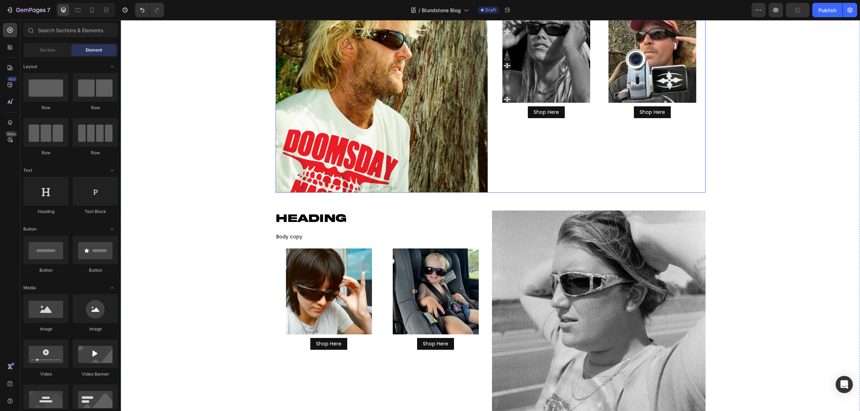
click at [521, 186] on div "HEADING Heading HEADING Heading Body copy Text Block Image Shop Here Button Ima…" at bounding box center [599, 87] width 212 height 212
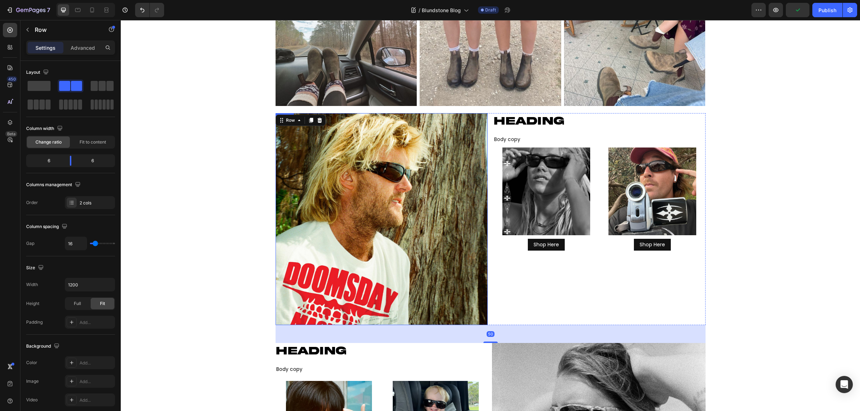
scroll to position [585, 0]
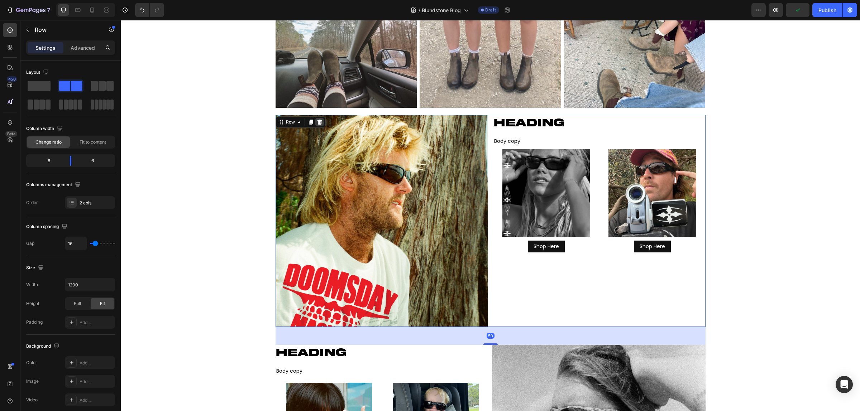
click at [317, 122] on icon at bounding box center [319, 122] width 5 height 5
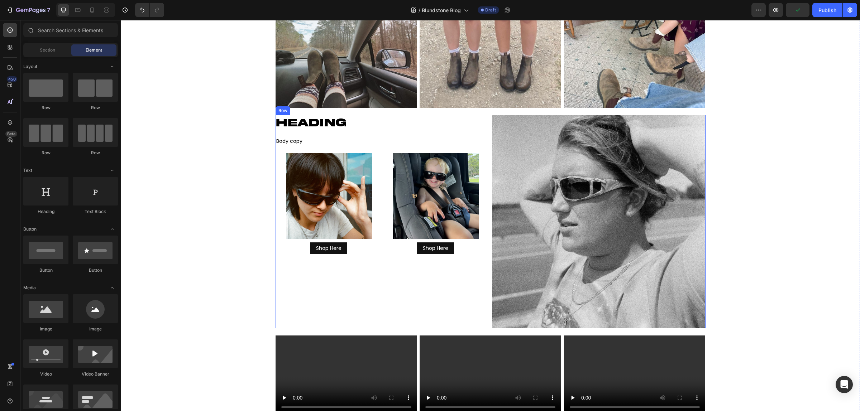
click at [469, 321] on div "HEADING Heading HEADING Heading Body copy Text Block Image Shop Here Button Ima…" at bounding box center [383, 222] width 214 height 214
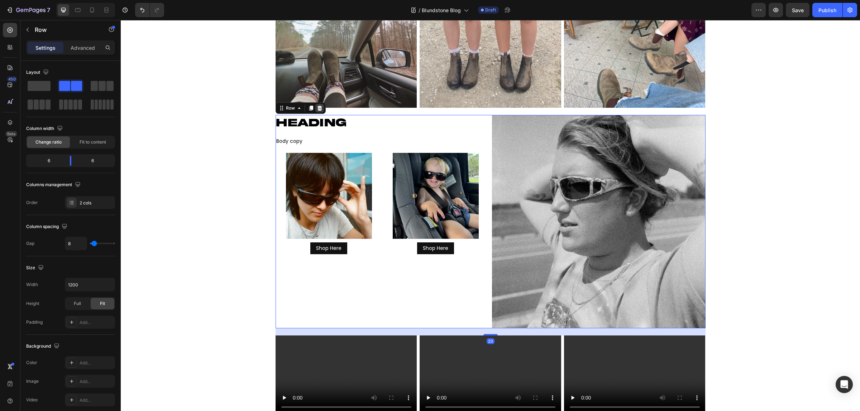
click at [315, 110] on div at bounding box center [319, 108] width 9 height 9
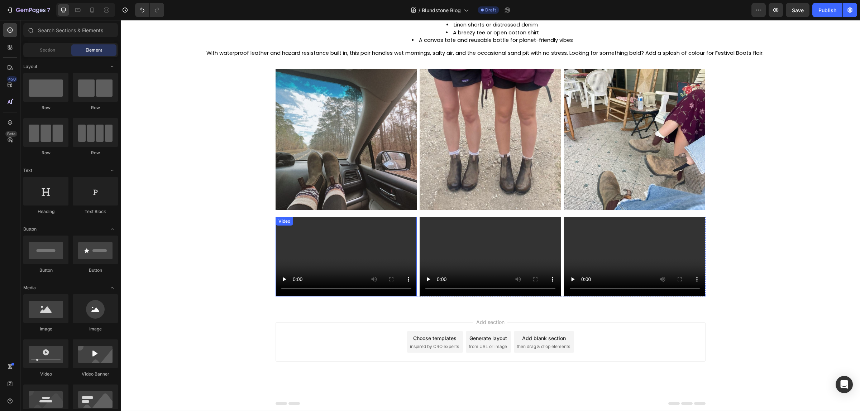
click at [348, 242] on video at bounding box center [347, 257] width 142 height 80
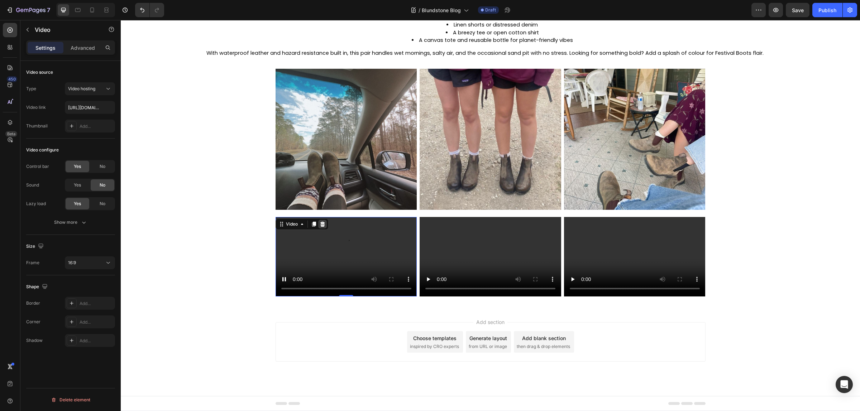
click at [320, 223] on icon at bounding box center [322, 224] width 5 height 5
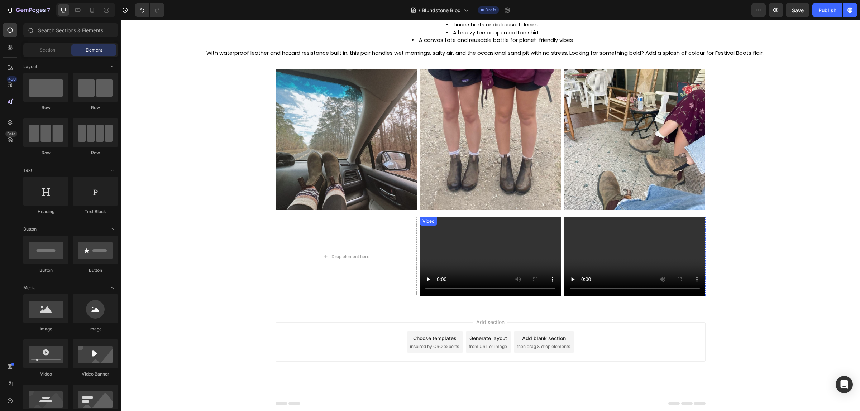
click at [475, 232] on video at bounding box center [491, 257] width 142 height 80
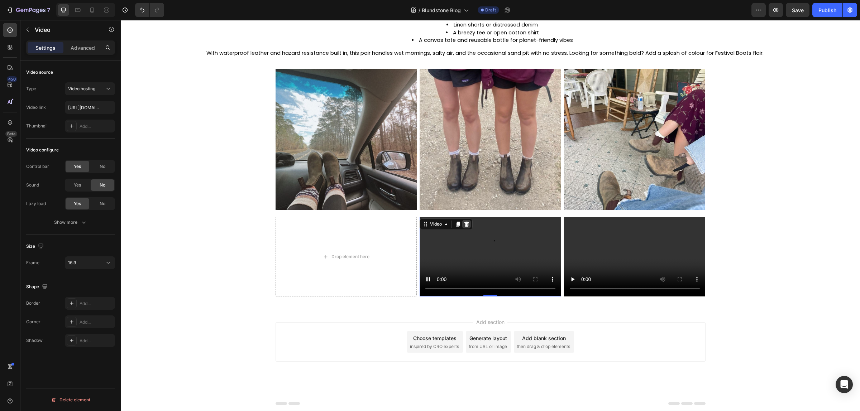
click at [462, 223] on div at bounding box center [466, 224] width 9 height 9
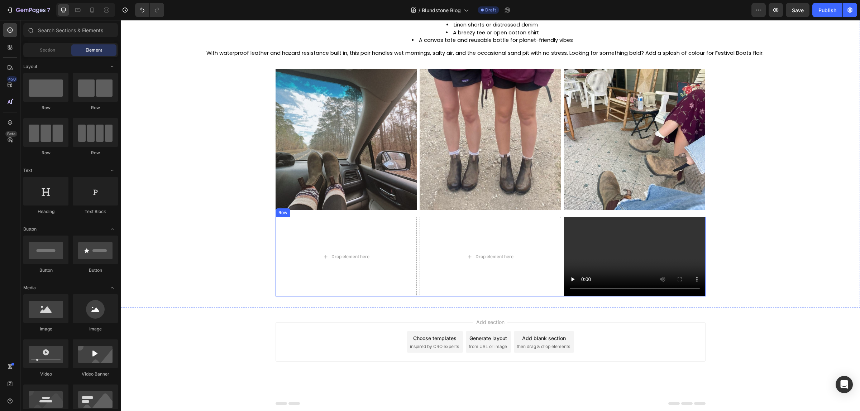
click at [414, 232] on div "Drop element here Drop element here Video Row" at bounding box center [491, 257] width 430 height 80
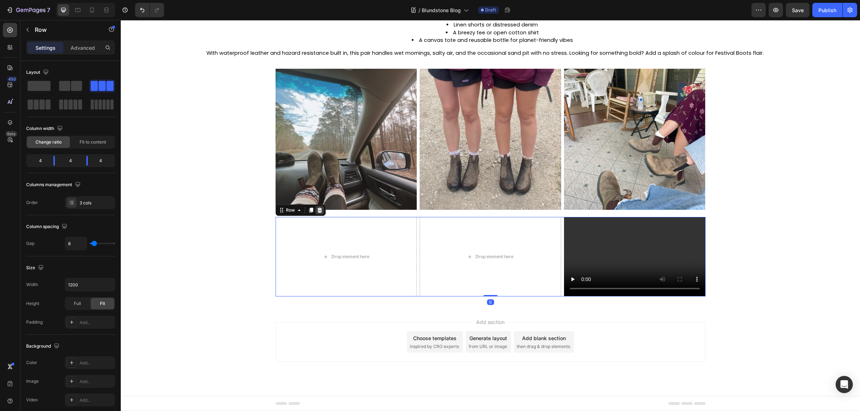
click at [318, 210] on icon at bounding box center [320, 210] width 6 height 6
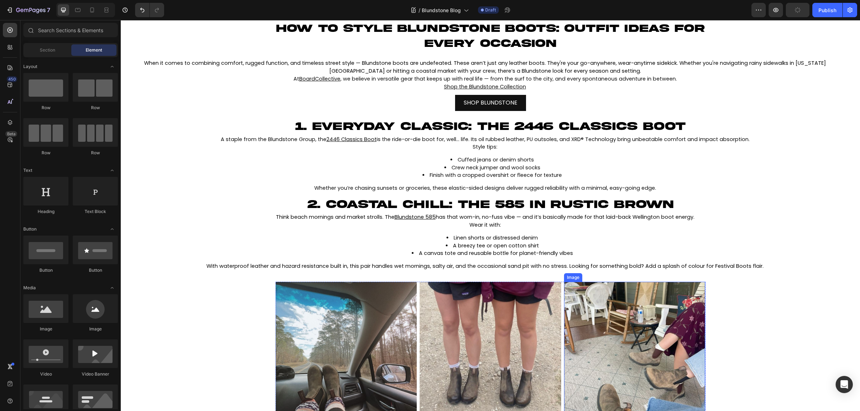
scroll to position [315, 0]
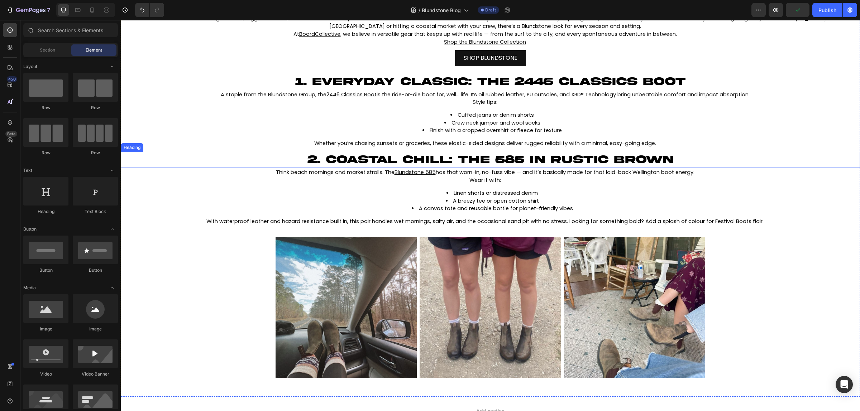
click at [479, 163] on strong "2. Coastal Chill: The 585 in Rustic Brown" at bounding box center [490, 160] width 366 height 12
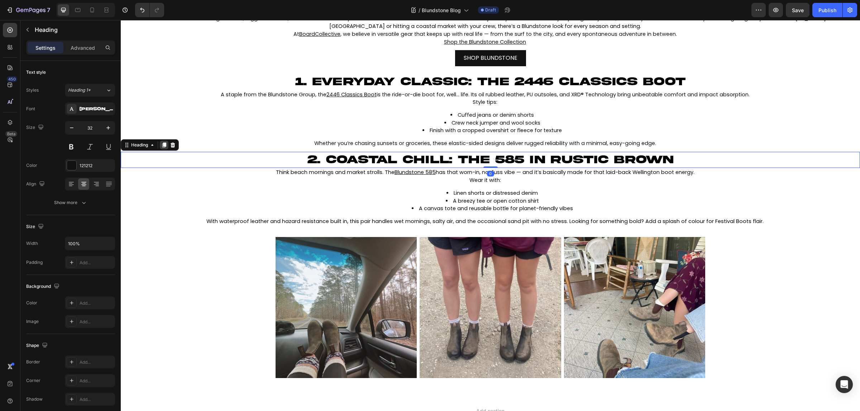
click at [166, 146] on icon at bounding box center [164, 145] width 4 height 5
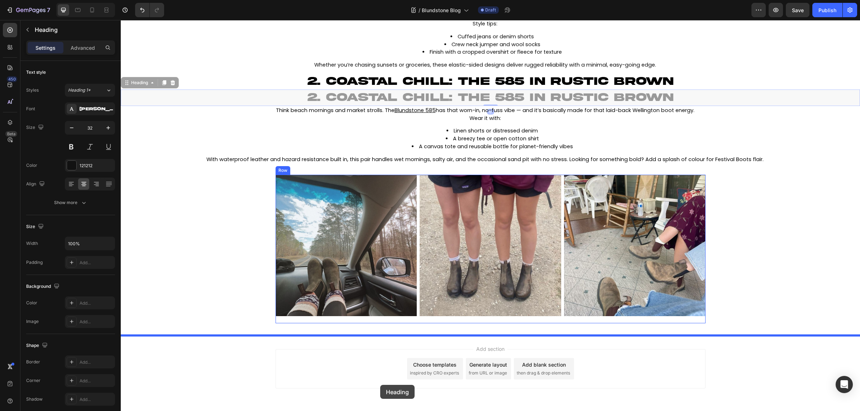
scroll to position [410, 0]
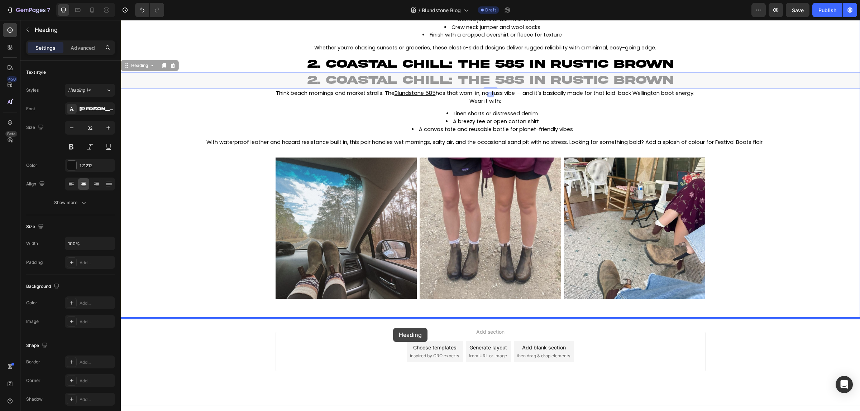
drag, startPoint x: 126, startPoint y: 164, endPoint x: 394, endPoint y: 324, distance: 311.9
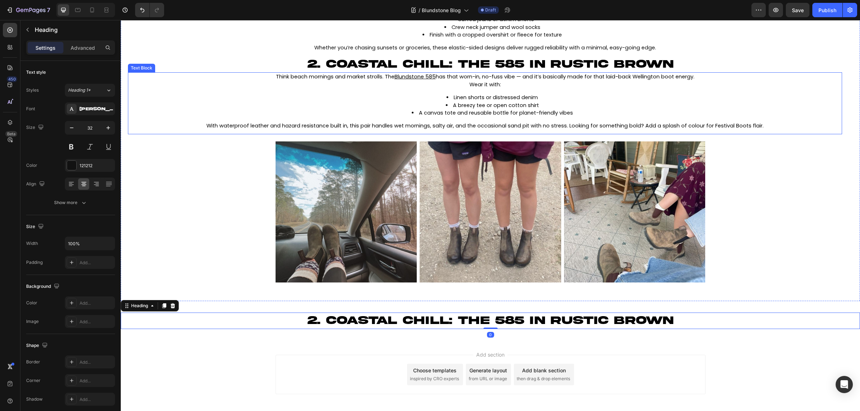
click at [386, 91] on div "Think beach mornings and market strolls. The Blundstone 585 has that worn-in, n…" at bounding box center [485, 101] width 714 height 58
click at [176, 68] on icon at bounding box center [176, 66] width 6 height 6
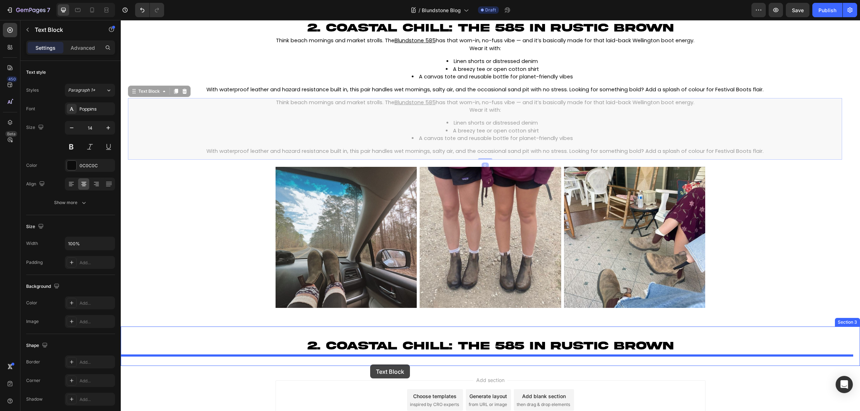
scroll to position [449, 0]
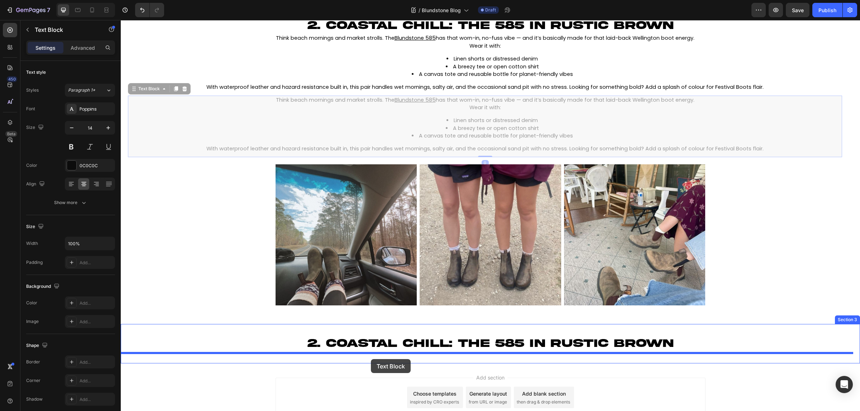
drag, startPoint x: 137, startPoint y: 129, endPoint x: 371, endPoint y: 359, distance: 328.4
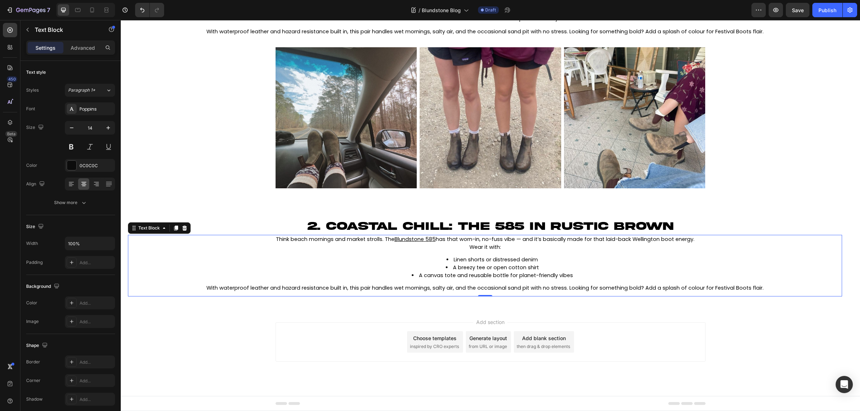
scroll to position [506, 0]
drag, startPoint x: 345, startPoint y: 233, endPoint x: 346, endPoint y: 225, distance: 8.7
click at [345, 233] on h2 "2. Coastal Chill: The 585 in Rustic Brown" at bounding box center [490, 227] width 739 height 16
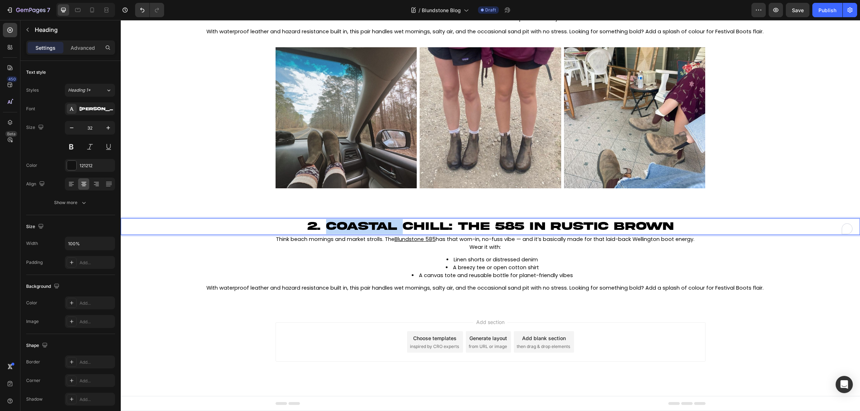
click at [309, 222] on strong "2. Coastal Chill: The 585 in Rustic Brown" at bounding box center [490, 226] width 366 height 12
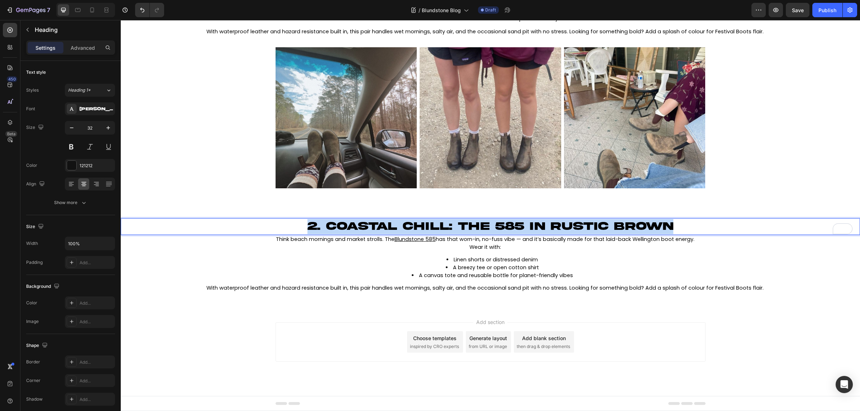
drag, startPoint x: 297, startPoint y: 221, endPoint x: 705, endPoint y: 226, distance: 408.2
click at [705, 226] on p "2. Coastal Chill: The 585 in Rustic Brown" at bounding box center [490, 226] width 738 height 15
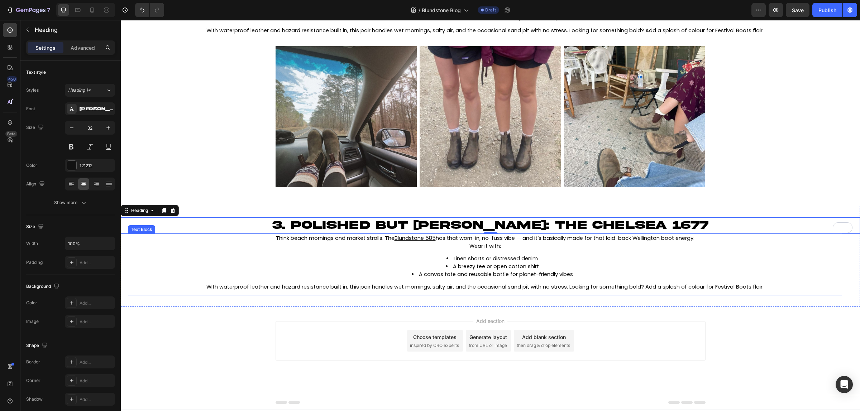
click at [463, 276] on span "A canvas tote and reusable bottle for planet-friendly vibes" at bounding box center [496, 274] width 154 height 7
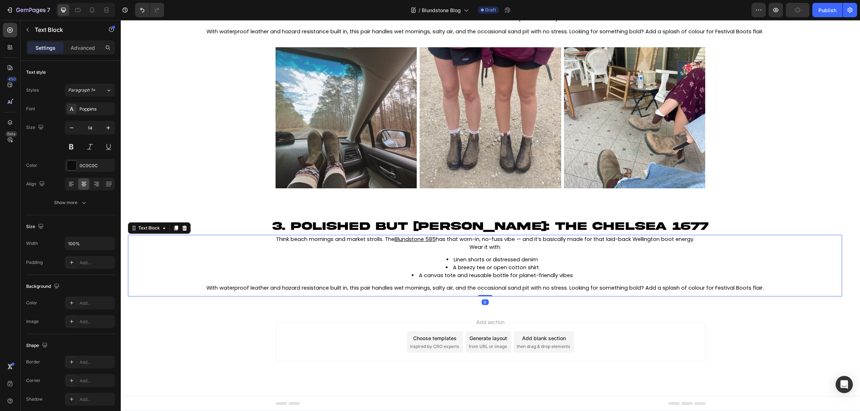
click at [759, 285] on span "With waterproof leather and hazard resistance built in, this pair handles wet m…" at bounding box center [484, 288] width 557 height 7
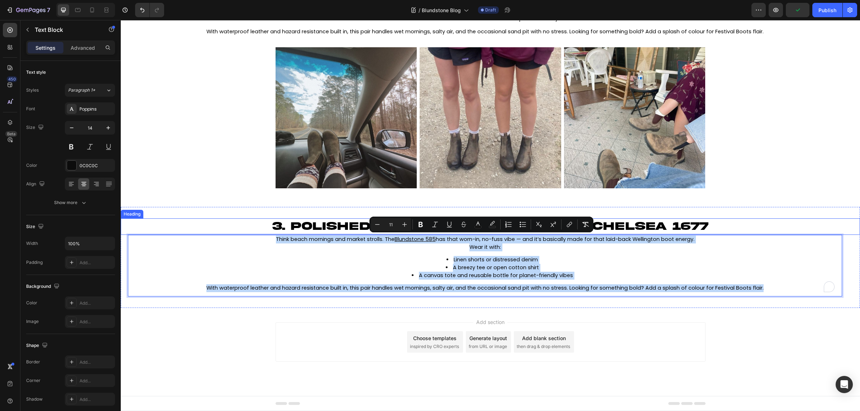
drag, startPoint x: 777, startPoint y: 289, endPoint x: 255, endPoint y: 228, distance: 524.9
click at [255, 228] on div "⁠⁠⁠⁠⁠⁠⁠ 3. Polished but Chill: The Chelsea 1677 Heading Think beach mornings an…" at bounding box center [490, 258] width 739 height 78
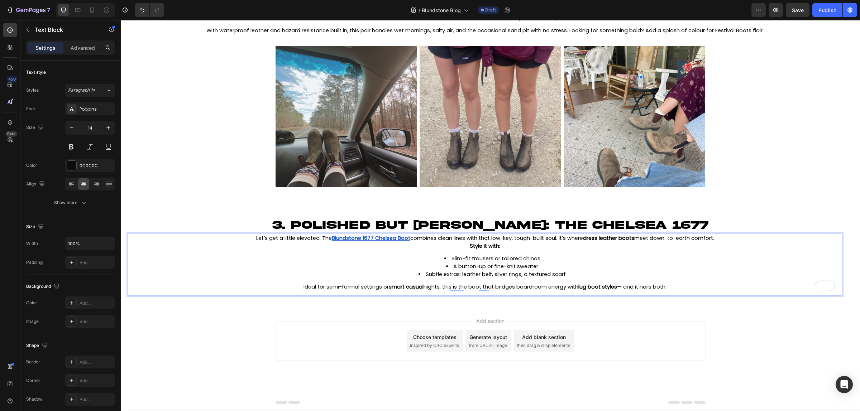
drag, startPoint x: 702, startPoint y: 286, endPoint x: 250, endPoint y: 236, distance: 455.2
click at [250, 236] on div "Let’s get a little elevated. The Blundstone 1677 Chelsea Boot combines clean li…" at bounding box center [485, 263] width 714 height 58
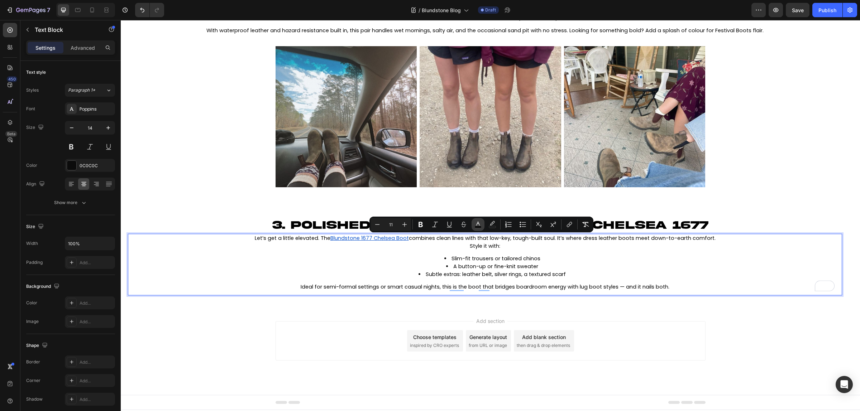
click at [479, 220] on button "color" at bounding box center [478, 224] width 13 height 13
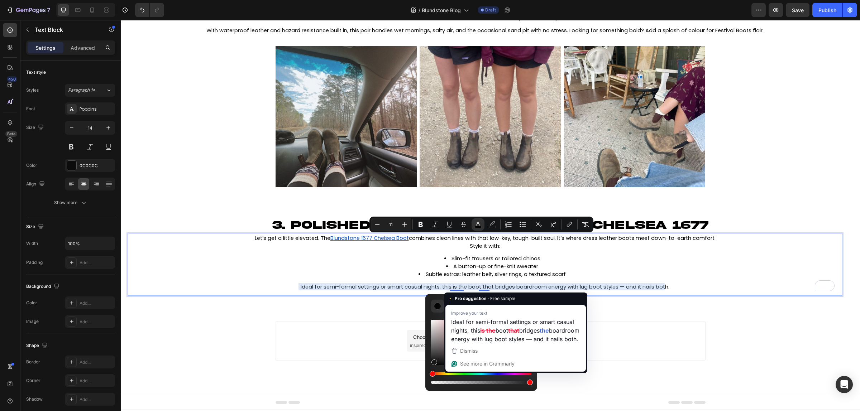
click at [434, 361] on div "Editor contextual toolbar" at bounding box center [434, 363] width 6 height 6
type input "161616"
click at [386, 264] on li "A button-up or fine-knit sweater" at bounding box center [492, 267] width 698 height 8
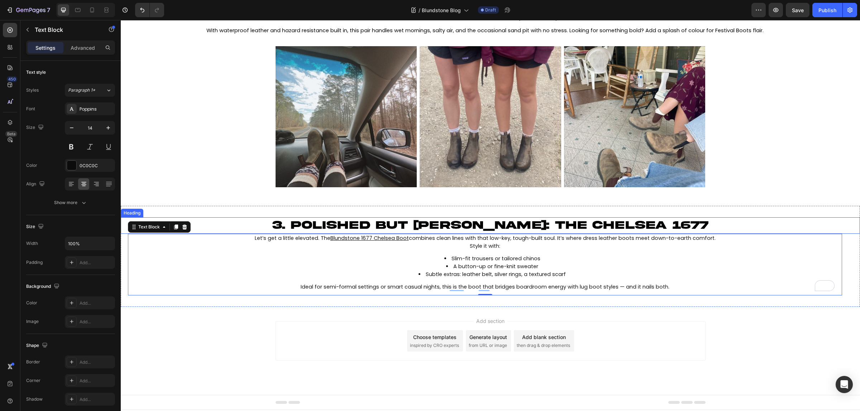
click at [334, 224] on strong "3. Polished but Chill: The Chelsea 1677" at bounding box center [490, 225] width 436 height 12
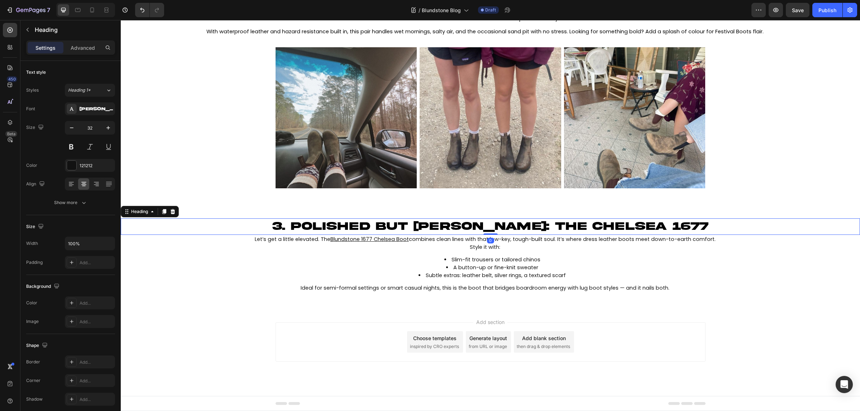
click at [159, 212] on div "Heading" at bounding box center [150, 211] width 58 height 11
click at [164, 212] on icon at bounding box center [164, 212] width 4 height 5
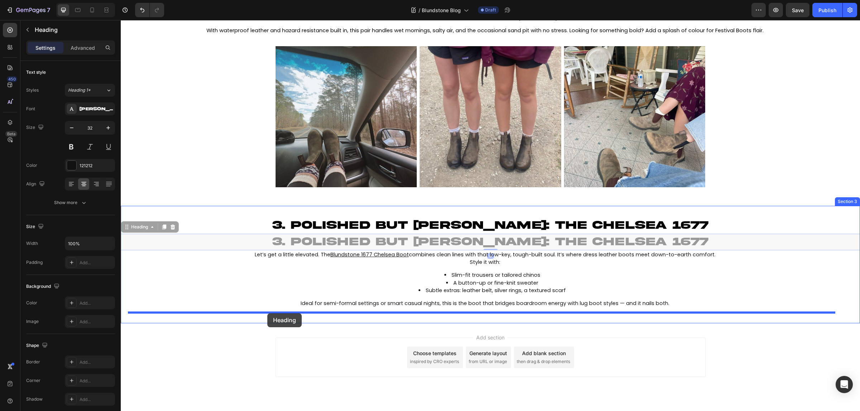
drag, startPoint x: 127, startPoint y: 230, endPoint x: 267, endPoint y: 314, distance: 162.9
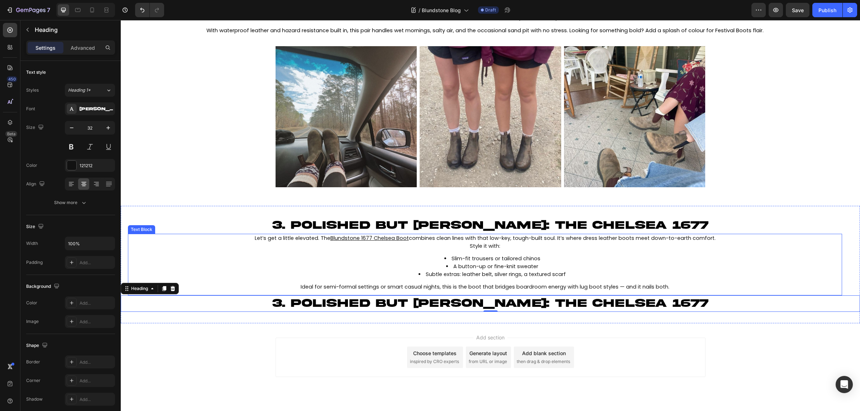
click at [438, 264] on li "A button-up or fine-knit sweater" at bounding box center [492, 267] width 698 height 8
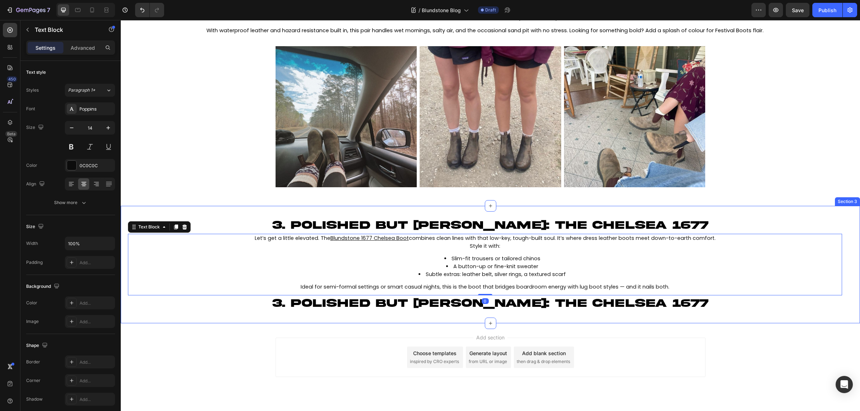
click at [338, 214] on div "⁠⁠⁠⁠⁠⁠⁠ 3. Polished but Chill: The Chelsea 1677 Heading Let’s get a little elev…" at bounding box center [490, 264] width 739 height 117
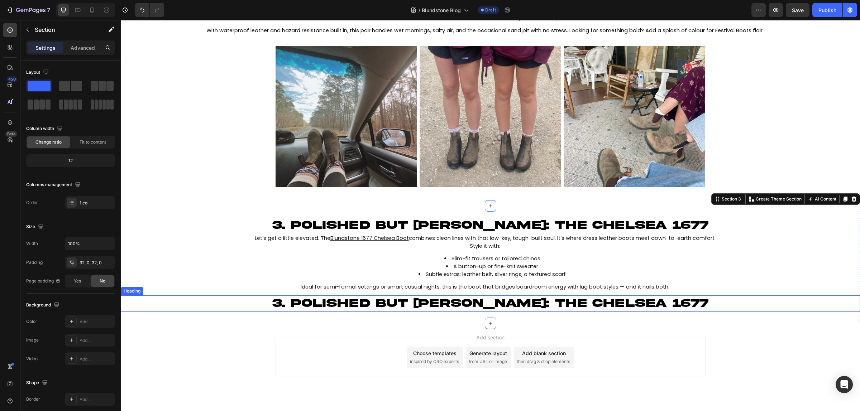
click at [367, 310] on strong "3. Polished but Chill: The Chelsea 1677" at bounding box center [490, 303] width 436 height 12
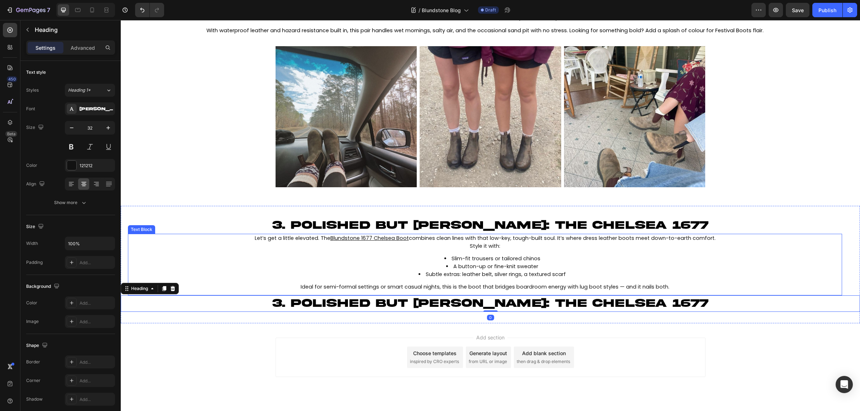
click at [289, 262] on li "Slim-fit trousers or tailored chinos" at bounding box center [492, 259] width 698 height 8
click at [177, 230] on icon at bounding box center [176, 227] width 6 height 6
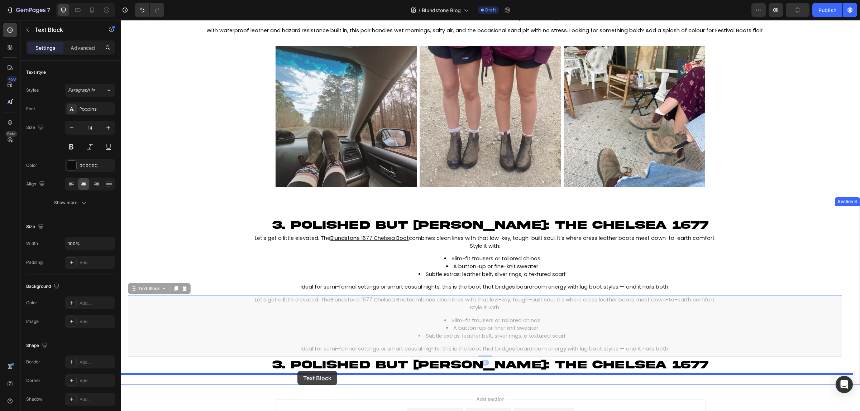
drag, startPoint x: 134, startPoint y: 292, endPoint x: 297, endPoint y: 371, distance: 181.7
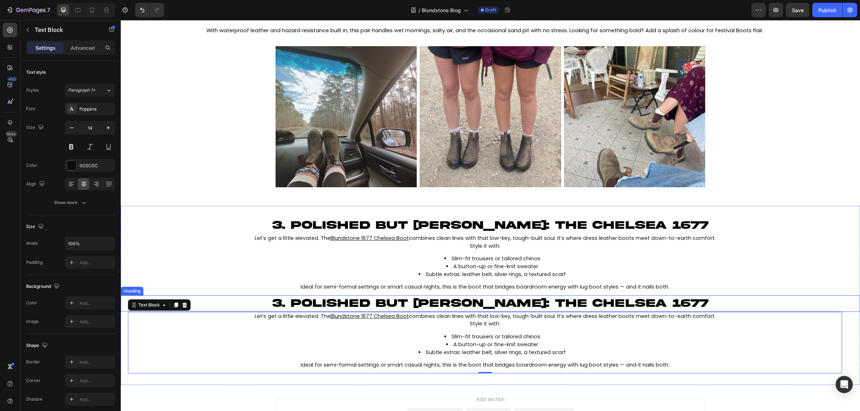
click at [323, 305] on strong "3. Polished but Chill: The Chelsea 1677" at bounding box center [490, 303] width 436 height 12
click at [294, 263] on li "Slim-fit trousers or tailored chinos" at bounding box center [492, 259] width 698 height 8
click at [546, 309] on strong "3. Polished but Chill: The Chelsea 1677" at bounding box center [490, 303] width 436 height 12
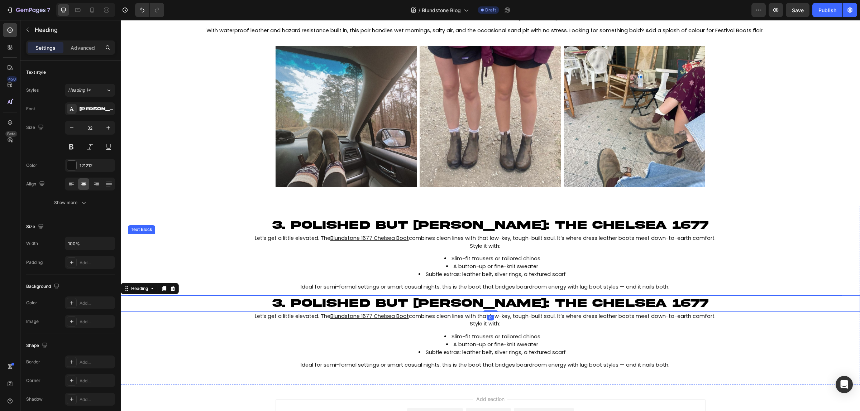
click at [485, 280] on div "Let’s get a little elevated. The Blundstone 1677 Chelsea Boot combines clean li…" at bounding box center [485, 263] width 714 height 58
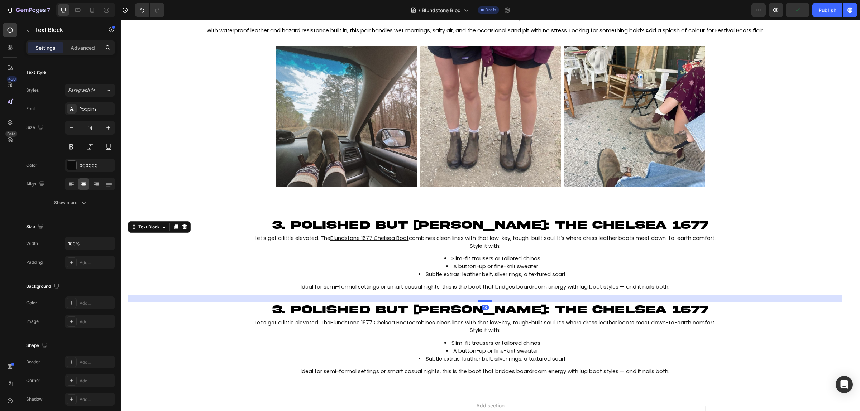
drag, startPoint x: 488, startPoint y: 296, endPoint x: 487, endPoint y: 302, distance: 6.5
click at [487, 302] on div at bounding box center [485, 301] width 14 height 2
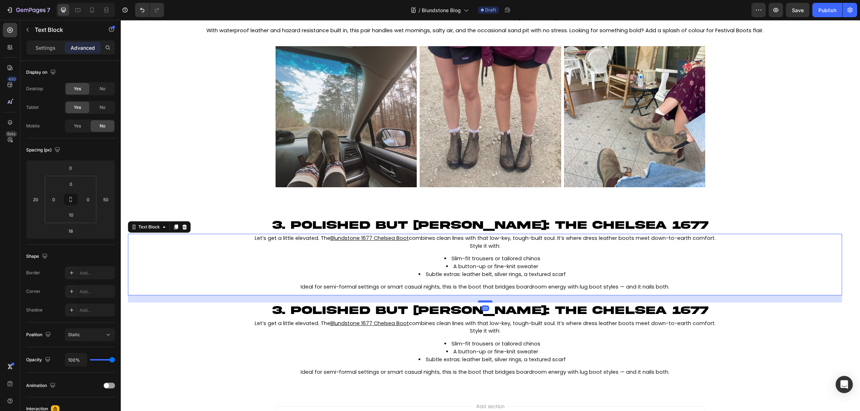
click at [485, 303] on div "⁠⁠⁠⁠⁠⁠⁠ 3. Polished but Chill: The Chelsea 1677 Heading Let’s get a little elev…" at bounding box center [490, 299] width 739 height 163
type input "20"
click at [392, 349] on li "A button-up or fine-knit sweater" at bounding box center [492, 352] width 698 height 8
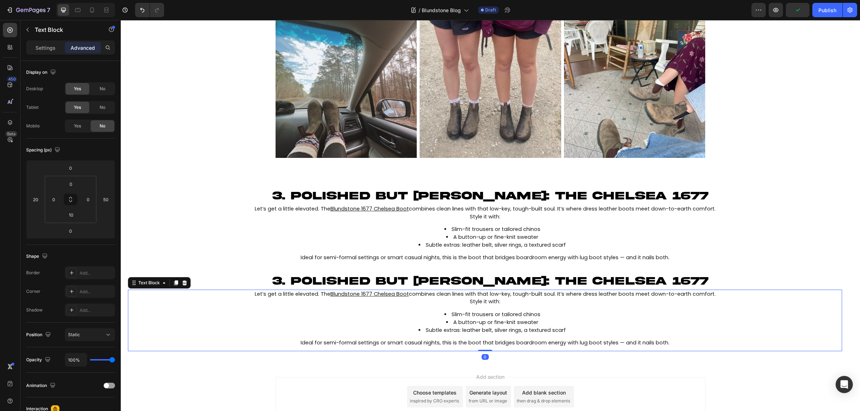
scroll to position [550, 0]
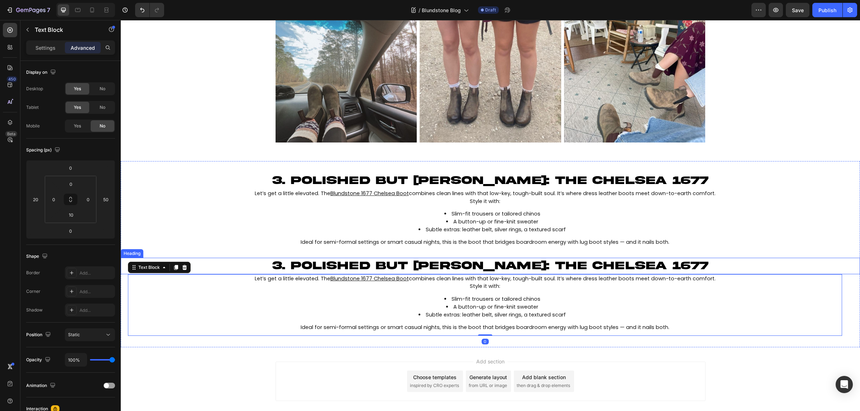
click at [359, 266] on strong "3. Polished but Chill: The Chelsea 1677" at bounding box center [490, 266] width 436 height 12
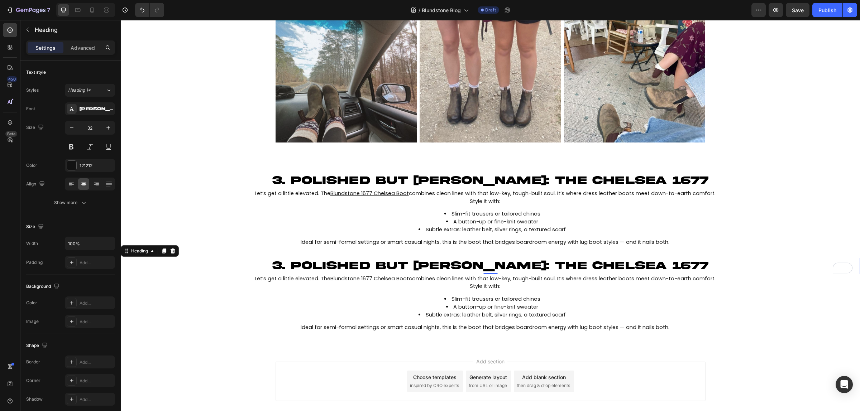
click at [328, 264] on strong "3. Polished but Chill: The Chelsea 1677" at bounding box center [490, 266] width 436 height 12
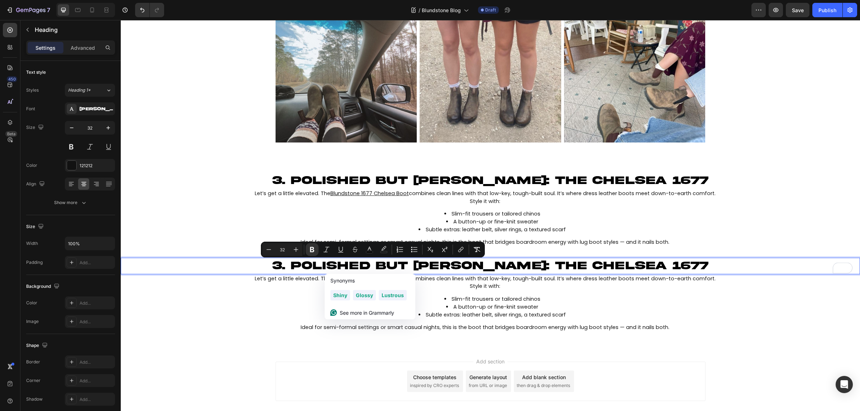
click at [293, 269] on p "3. Polished but Chill: The Chelsea 1677" at bounding box center [490, 266] width 738 height 15
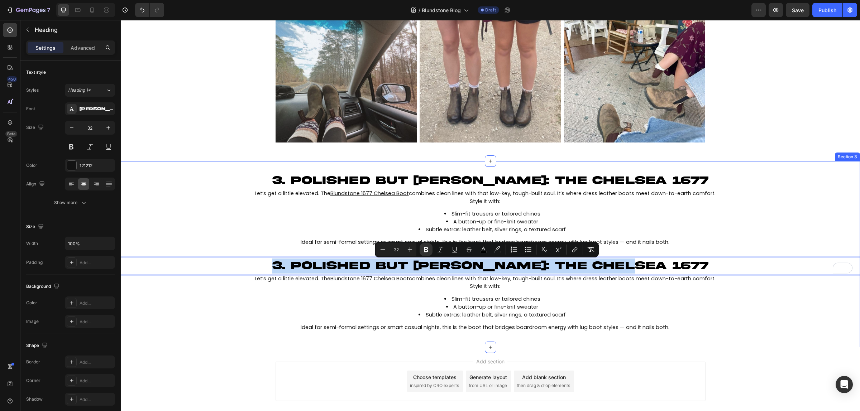
drag, startPoint x: 300, startPoint y: 269, endPoint x: 676, endPoint y: 255, distance: 376.5
click at [676, 255] on div "⁠⁠⁠⁠⁠⁠⁠ 3. Polished but Chill: The Chelsea 1677 Heading Let’s get a little elev…" at bounding box center [490, 254] width 739 height 163
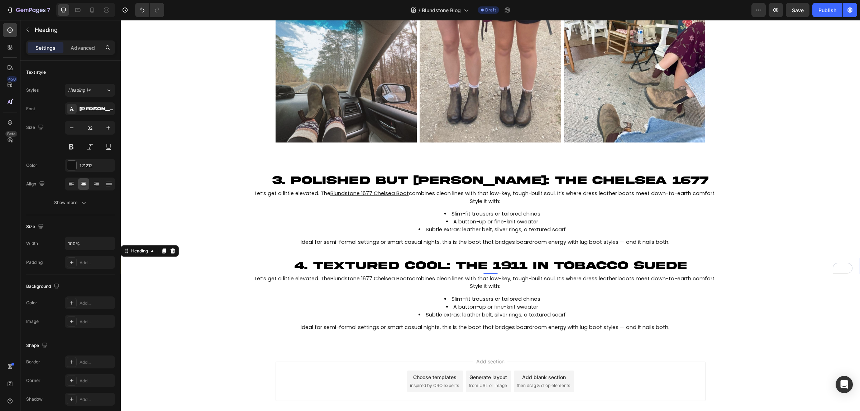
click at [330, 265] on strong "4. Textured Cool: The 1911 in Tobacco Suede" at bounding box center [491, 266] width 392 height 12
click at [271, 262] on p "4. Textured Cool: The 1911 in Tobacco Suede" at bounding box center [490, 266] width 738 height 15
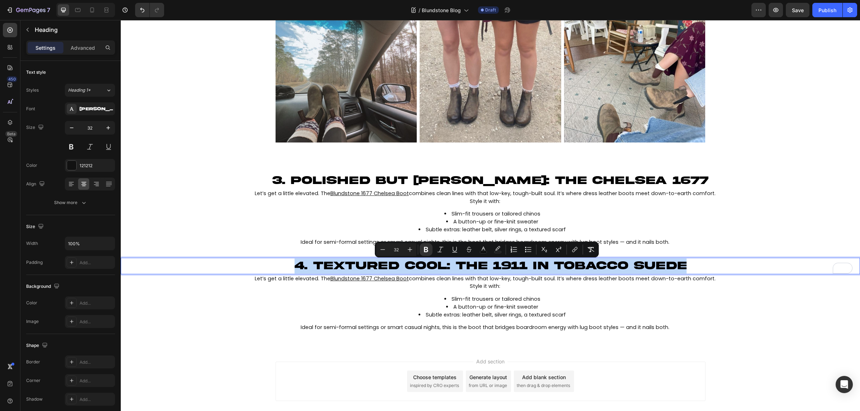
drag, startPoint x: 265, startPoint y: 262, endPoint x: 732, endPoint y: 266, distance: 466.6
click at [732, 266] on p "4. Textured Cool: The 1911 in Tobacco Suede" at bounding box center [490, 266] width 738 height 15
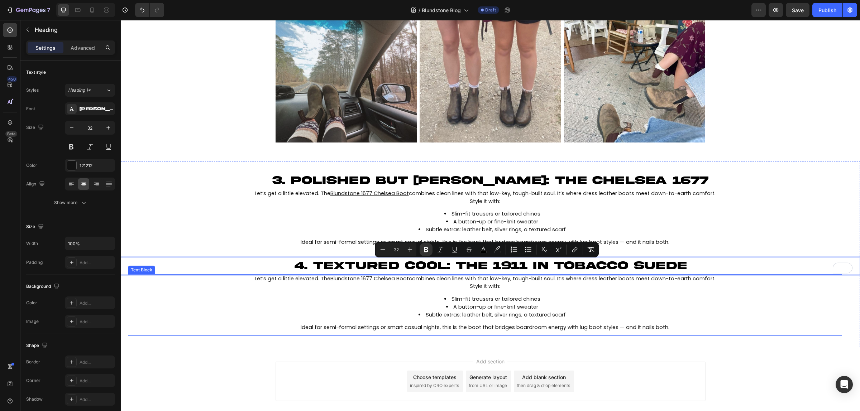
click at [317, 292] on div "Let’s get a little elevated. The Blundstone 1677 Chelsea Boot combines clean li…" at bounding box center [485, 303] width 714 height 58
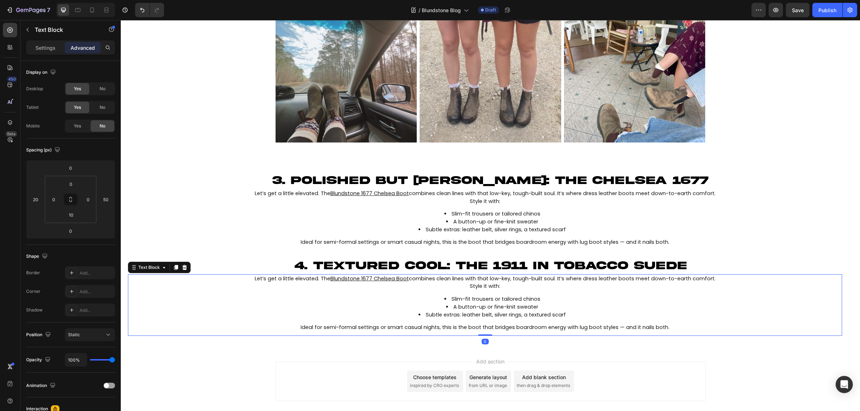
click at [255, 282] on span "Let’s get a little elevated. The" at bounding box center [293, 278] width 76 height 7
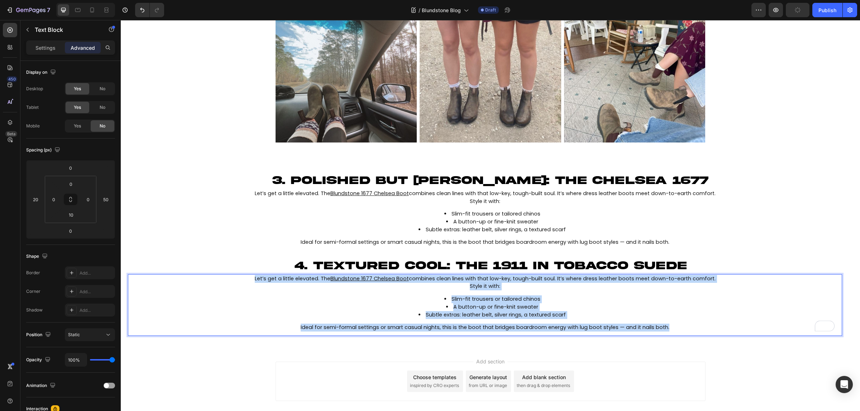
drag, startPoint x: 244, startPoint y: 280, endPoint x: 677, endPoint y: 329, distance: 436.3
click at [677, 329] on div "Let’s get a little elevated. The Blundstone 1677 Chelsea Boot combines clean li…" at bounding box center [485, 303] width 714 height 58
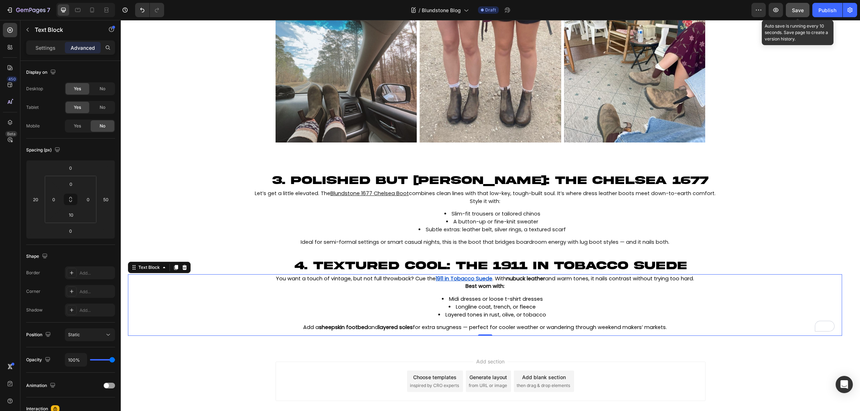
click at [796, 4] on button "Save" at bounding box center [798, 10] width 24 height 14
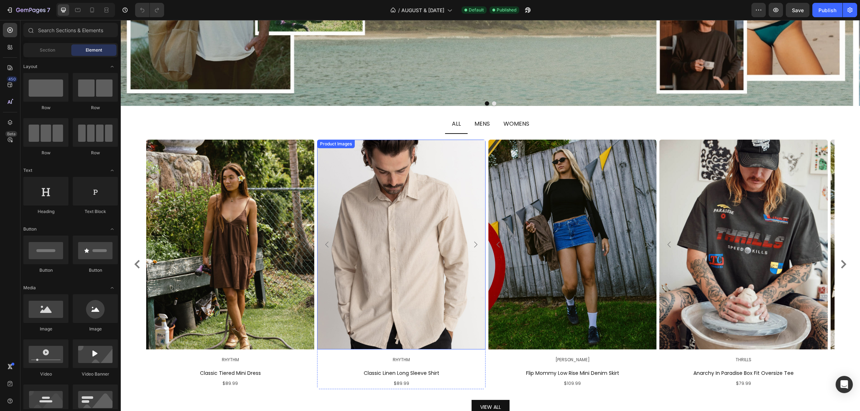
scroll to position [269, 0]
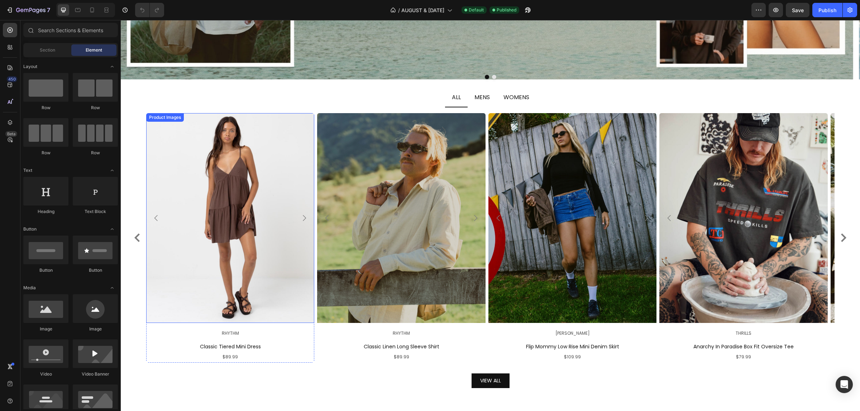
click at [243, 218] on img at bounding box center [230, 218] width 168 height 210
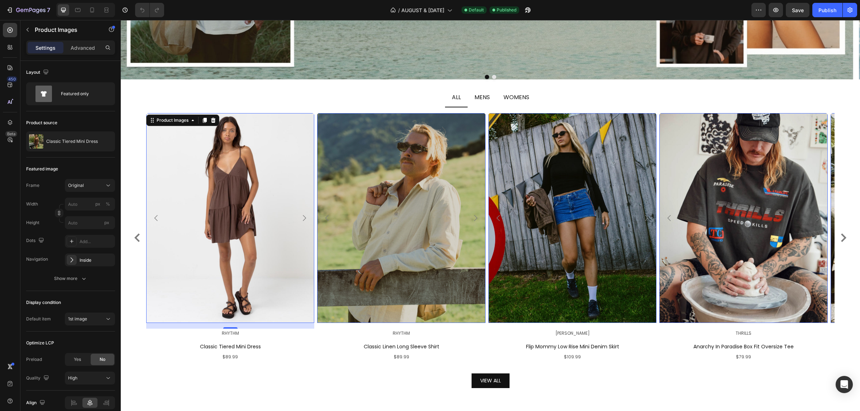
click at [213, 220] on img at bounding box center [230, 218] width 168 height 210
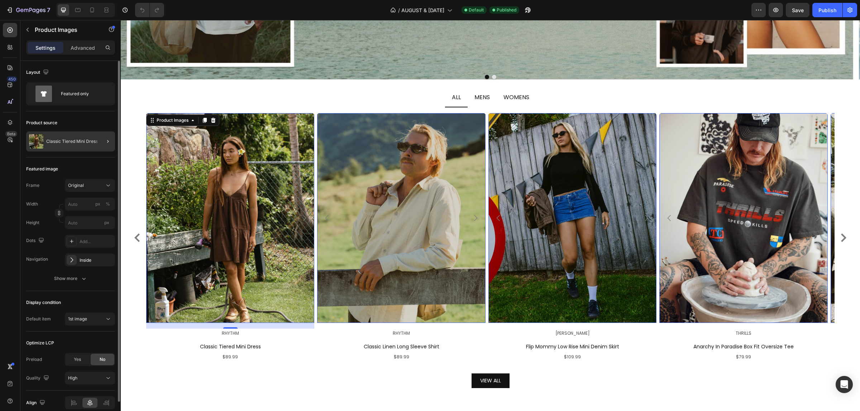
click at [92, 140] on p "Classic Tiered Mini Dress" at bounding box center [72, 141] width 52 height 5
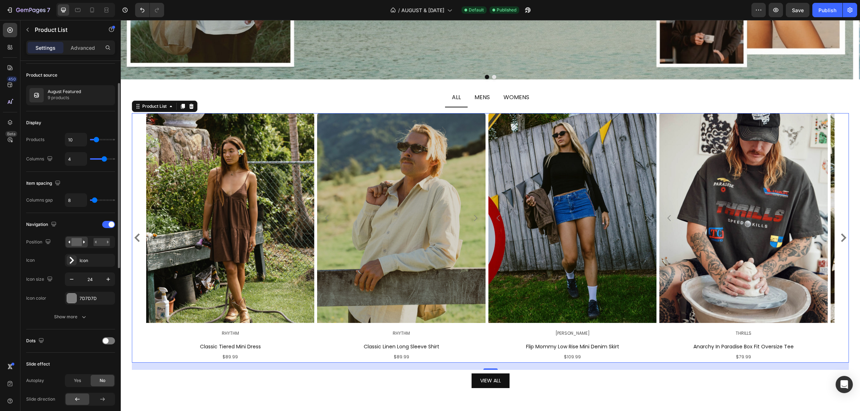
scroll to position [0, 0]
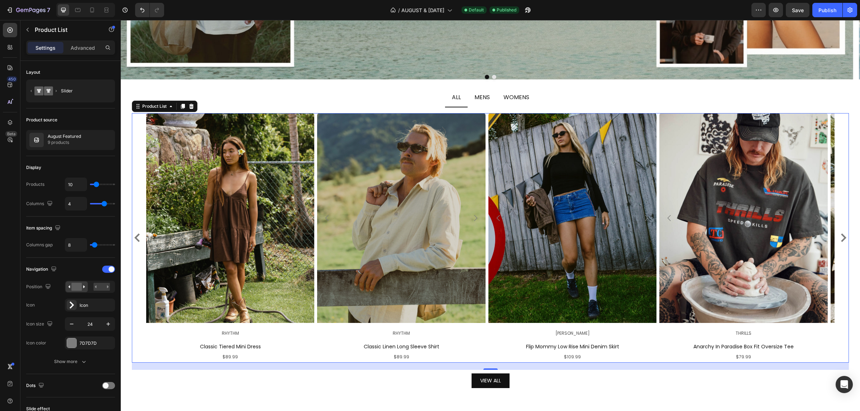
click at [841, 238] on icon "Carousel Next Arrow" at bounding box center [843, 238] width 5 height 9
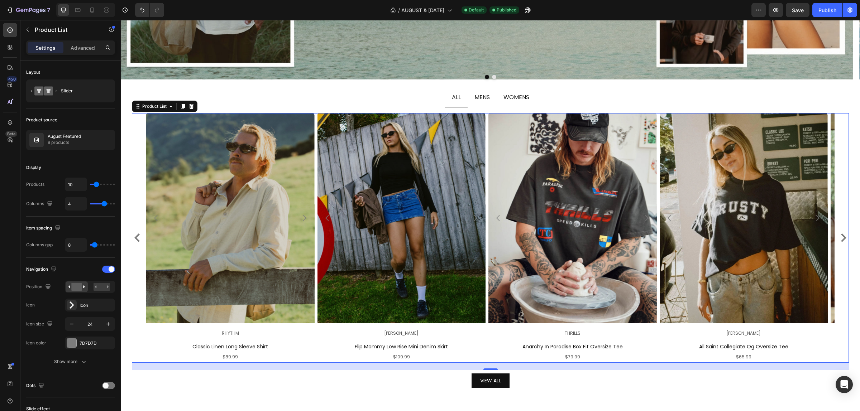
click at [134, 234] on icon "Carousel Back Arrow" at bounding box center [137, 238] width 9 height 9
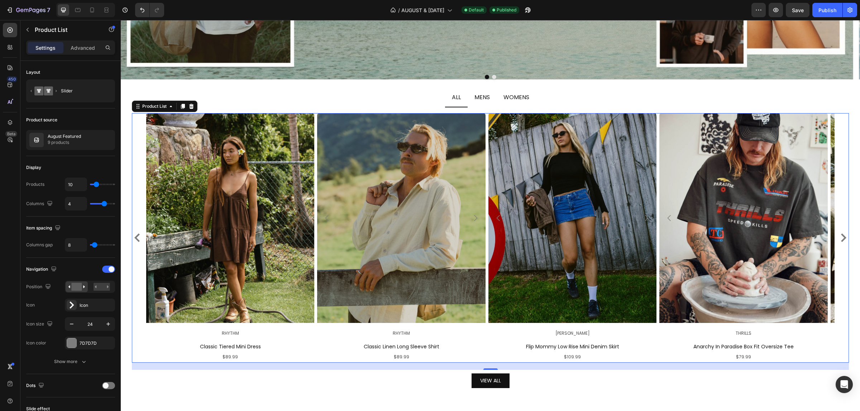
click at [134, 234] on icon "Carousel Back Arrow" at bounding box center [137, 238] width 9 height 9
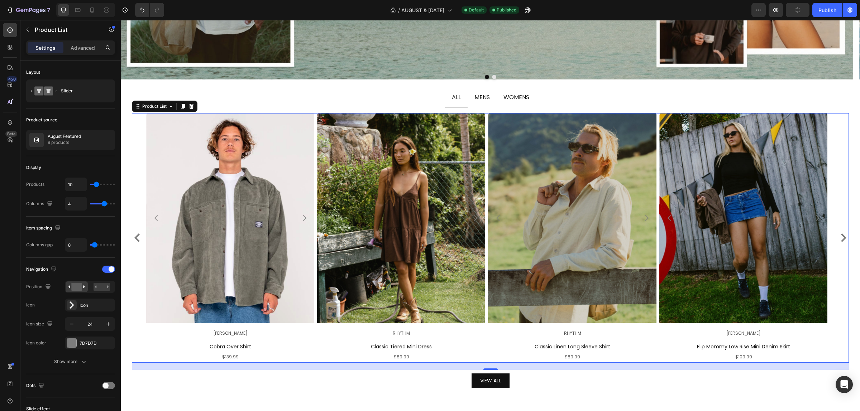
click at [841, 240] on icon "Carousel Next Arrow" at bounding box center [843, 238] width 5 height 9
